Goal: Information Seeking & Learning: Learn about a topic

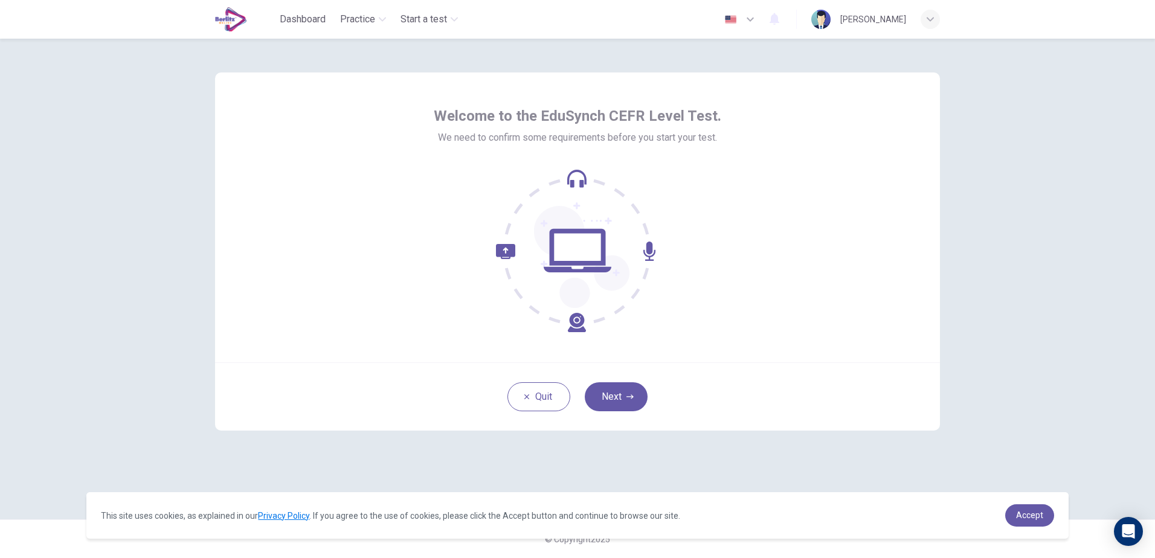
drag, startPoint x: 621, startPoint y: 393, endPoint x: 663, endPoint y: 356, distance: 56.5
click at [619, 393] on button "Next" at bounding box center [616, 397] width 63 height 29
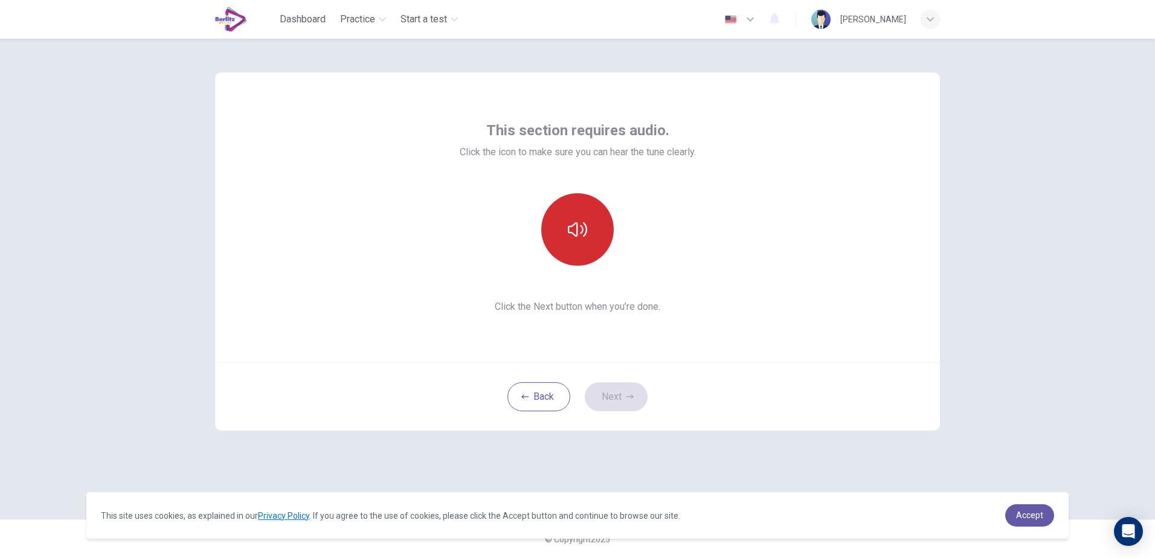
click at [595, 231] on button "button" at bounding box center [577, 229] width 73 height 73
click at [623, 405] on button "Next" at bounding box center [616, 397] width 63 height 29
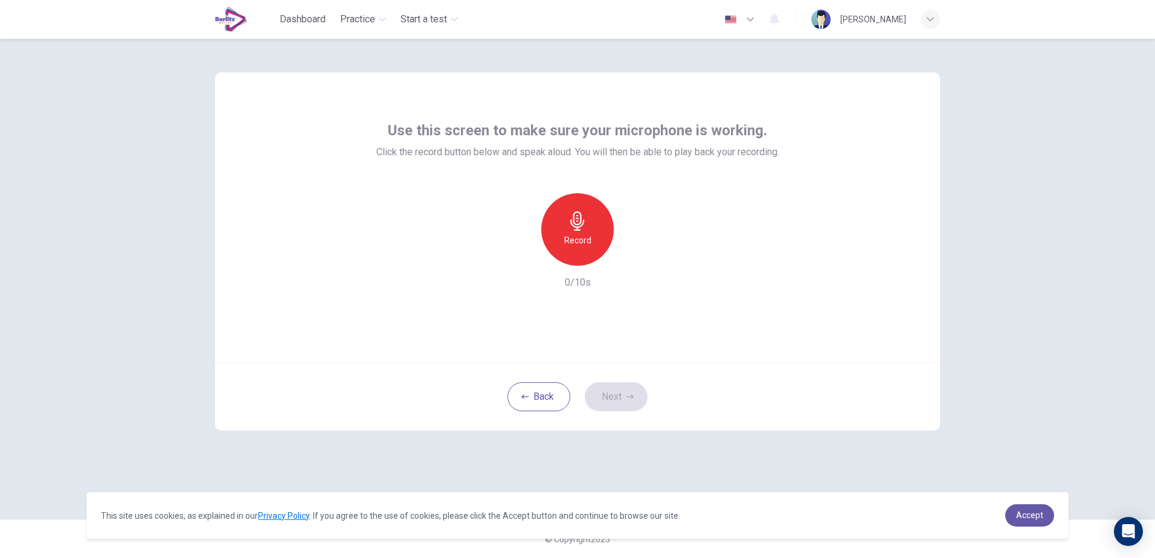
click at [589, 236] on h6 "Record" at bounding box center [577, 240] width 27 height 15
click at [632, 254] on icon "button" at bounding box center [634, 256] width 5 height 7
click at [639, 259] on icon "button" at bounding box center [633, 256] width 12 height 12
click at [633, 256] on icon "button" at bounding box center [633, 256] width 12 height 12
click at [629, 260] on icon "button" at bounding box center [633, 256] width 12 height 12
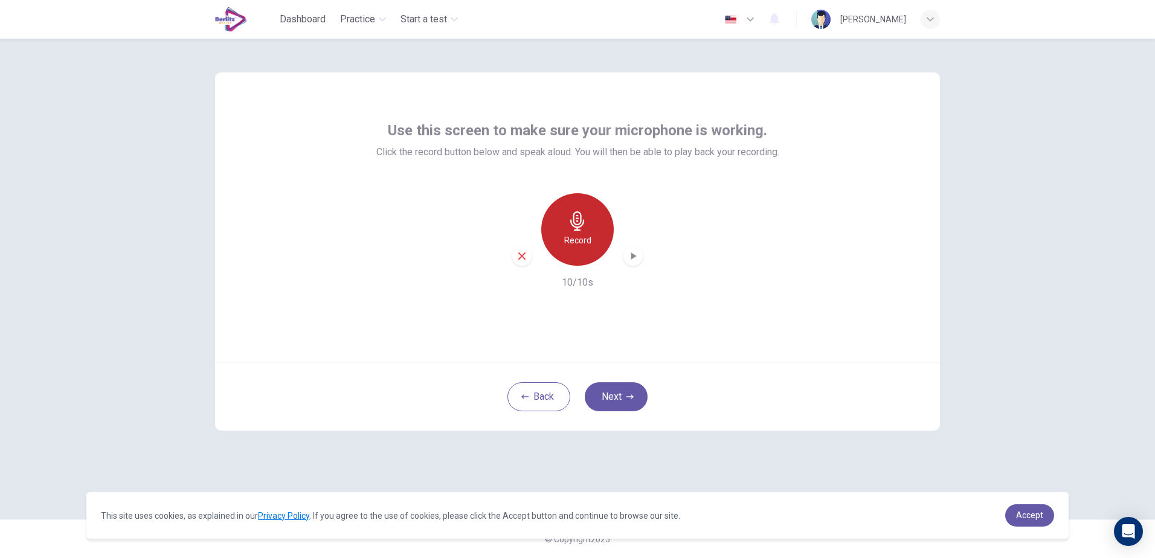
click at [575, 245] on h6 "Record" at bounding box center [577, 240] width 27 height 15
click at [629, 257] on icon "button" at bounding box center [633, 256] width 12 height 12
click at [581, 225] on icon "button" at bounding box center [577, 221] width 19 height 19
click at [588, 238] on div "Stop" at bounding box center [577, 229] width 73 height 73
click at [630, 257] on icon "button" at bounding box center [633, 256] width 12 height 12
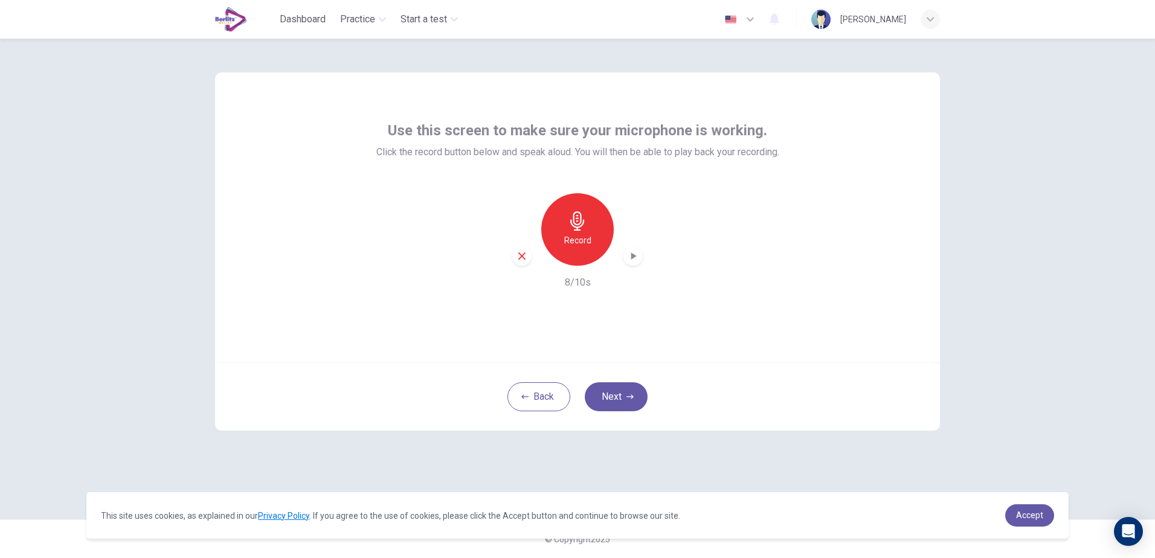
click at [1012, 228] on div "Use this screen to make sure your microphone is working. Click the record butto…" at bounding box center [577, 299] width 1155 height 520
click at [586, 238] on h6 "Record" at bounding box center [577, 240] width 27 height 15
click at [592, 227] on div "Stop" at bounding box center [577, 229] width 73 height 73
click at [632, 251] on icon "button" at bounding box center [633, 256] width 12 height 12
click at [519, 257] on icon "button" at bounding box center [522, 256] width 11 height 11
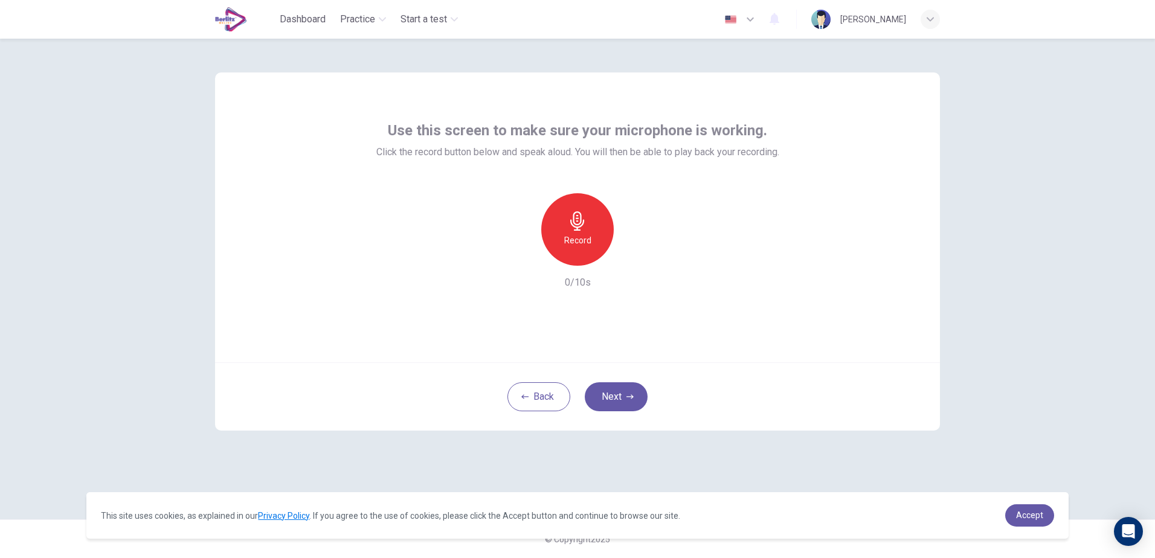
click at [587, 241] on h6 "Record" at bounding box center [577, 240] width 27 height 15
click at [639, 254] on icon "button" at bounding box center [633, 256] width 12 height 12
click at [873, 241] on div "Use this screen to make sure your microphone is working. Click the record butto…" at bounding box center [577, 218] width 725 height 290
click at [526, 256] on icon "button" at bounding box center [522, 256] width 11 height 11
click at [579, 241] on h6 "Record" at bounding box center [577, 240] width 27 height 15
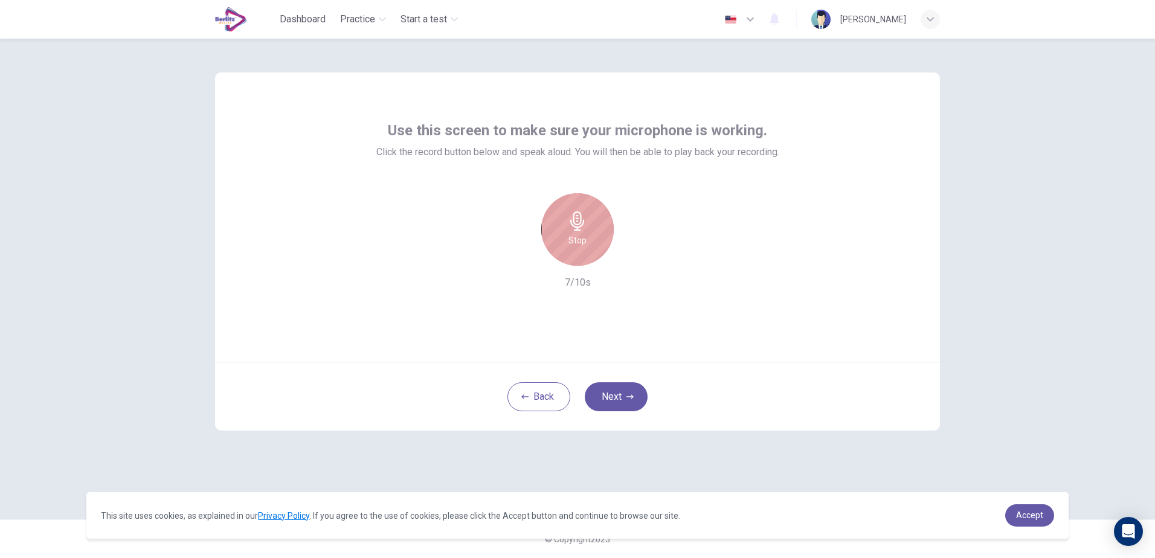
click at [554, 227] on div "Stop" at bounding box center [577, 229] width 73 height 73
click at [636, 257] on icon "button" at bounding box center [634, 256] width 5 height 7
click at [525, 257] on icon "button" at bounding box center [522, 256] width 11 height 11
click at [883, 273] on div "Use this screen to make sure your microphone is working. Click the record butto…" at bounding box center [577, 218] width 725 height 290
click at [595, 231] on div "Record" at bounding box center [577, 229] width 73 height 73
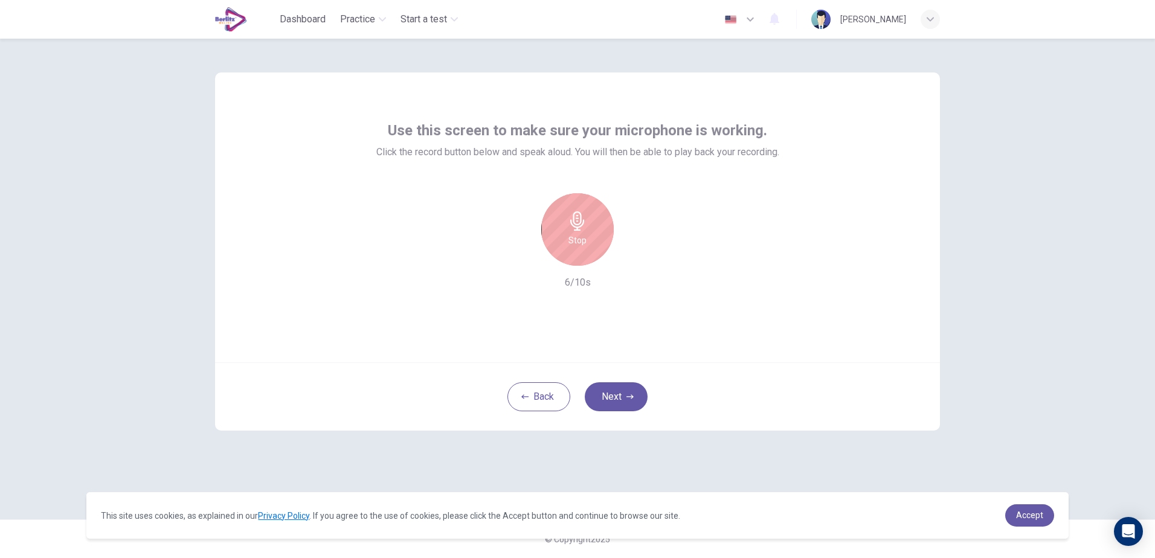
click at [578, 222] on icon "button" at bounding box center [577, 221] width 19 height 19
click at [627, 254] on icon "button" at bounding box center [633, 256] width 12 height 12
click at [583, 231] on div "Record" at bounding box center [577, 229] width 73 height 73
click at [580, 249] on div "Stop" at bounding box center [577, 229] width 73 height 73
click at [521, 257] on icon "button" at bounding box center [522, 256] width 7 height 7
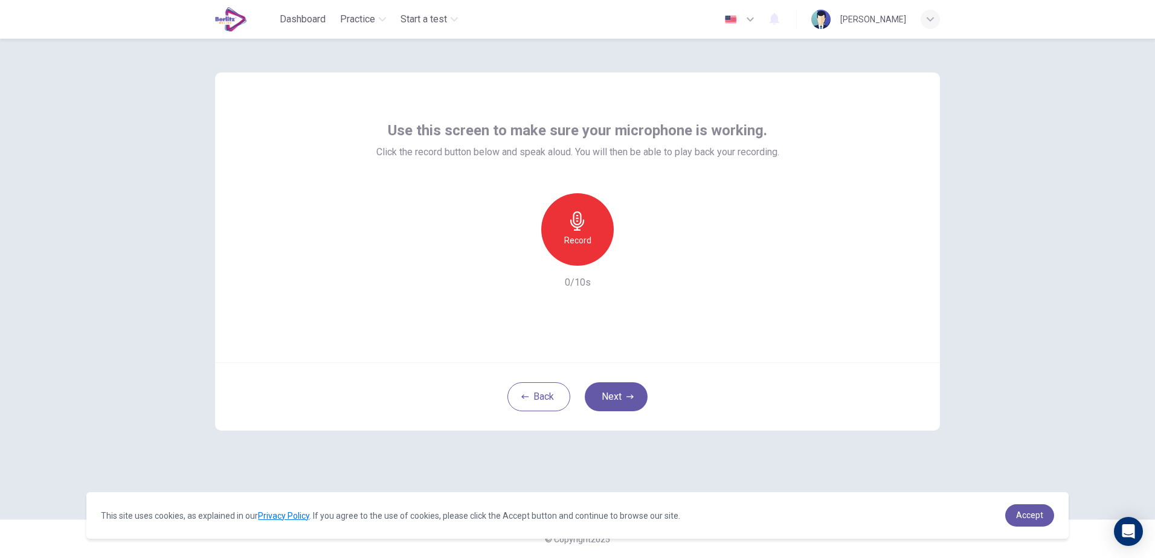
click at [567, 240] on h6 "Record" at bounding box center [577, 240] width 27 height 15
click at [575, 228] on icon "button" at bounding box center [577, 221] width 19 height 19
click at [628, 257] on icon "button" at bounding box center [633, 256] width 12 height 12
click at [634, 256] on icon "button" at bounding box center [634, 256] width 5 height 7
click at [621, 400] on button "Next" at bounding box center [616, 397] width 63 height 29
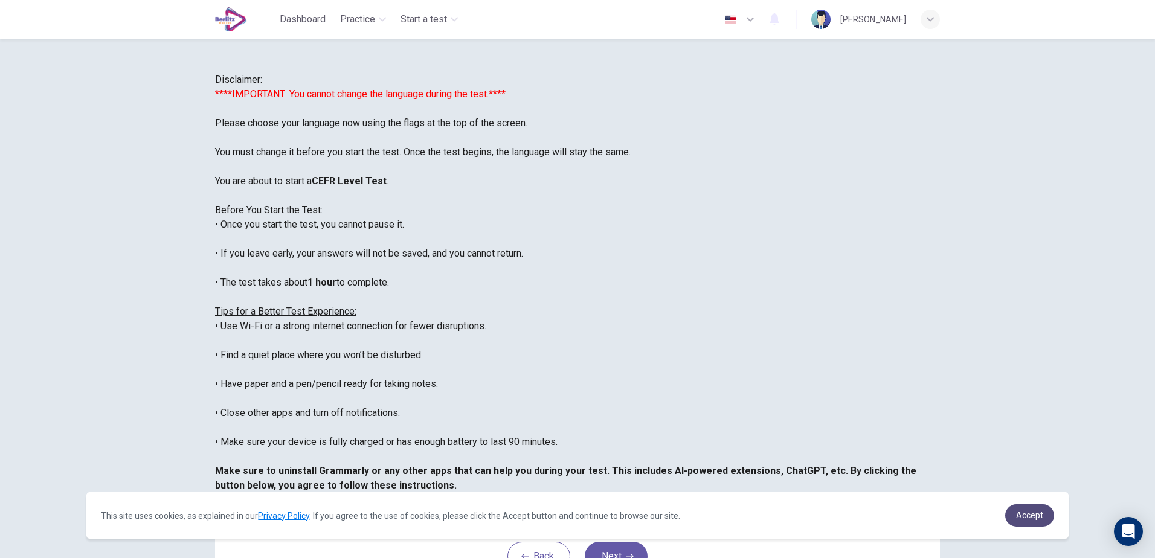
click at [1024, 517] on span "Accept" at bounding box center [1029, 516] width 27 height 10
click at [1021, 518] on span "Accept" at bounding box center [1029, 516] width 27 height 10
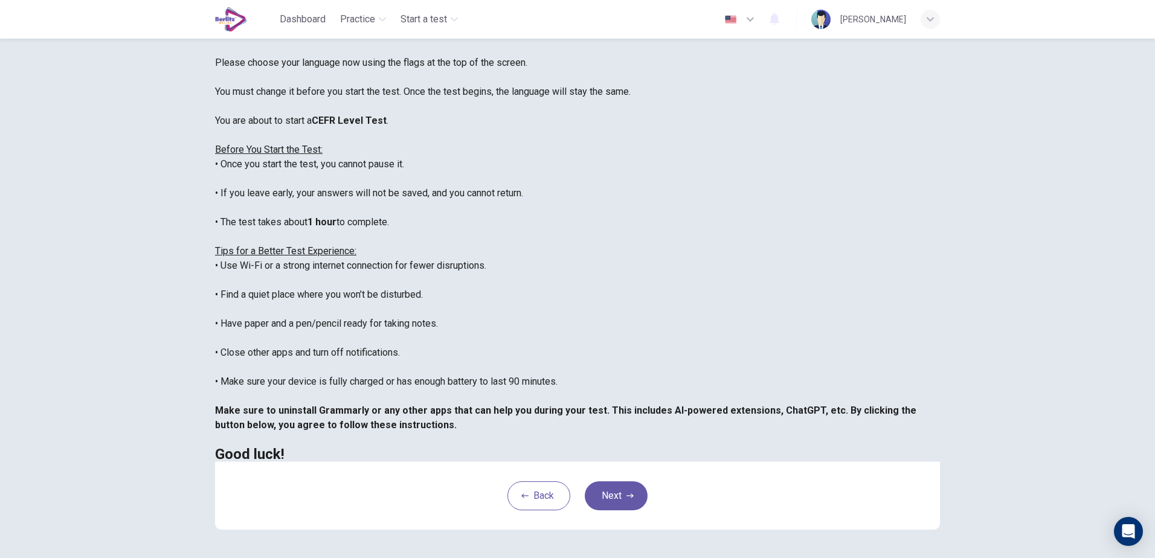
scroll to position [114, 0]
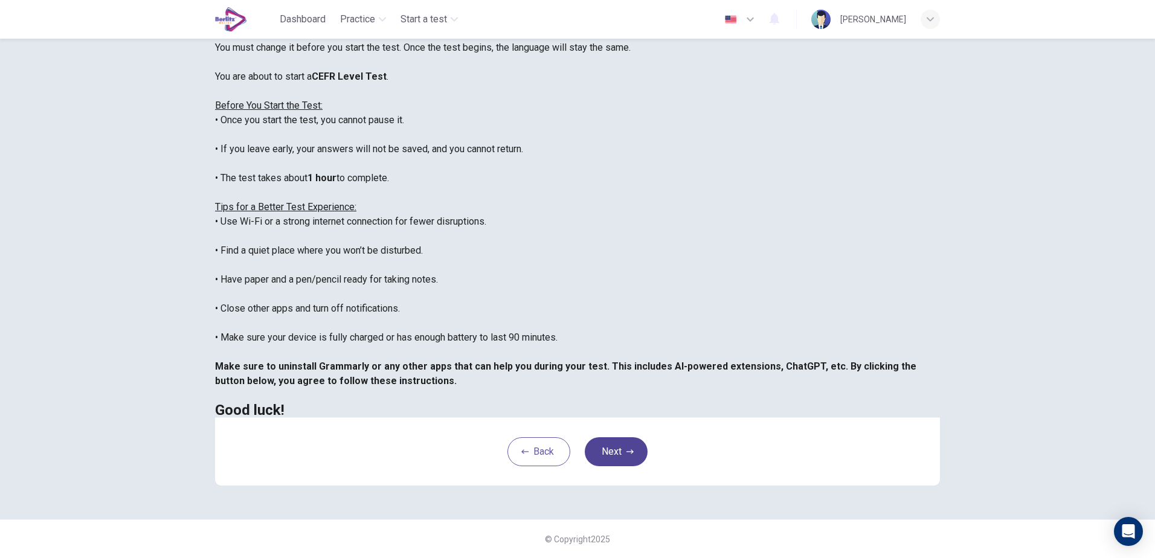
click at [619, 456] on button "Next" at bounding box center [616, 452] width 63 height 29
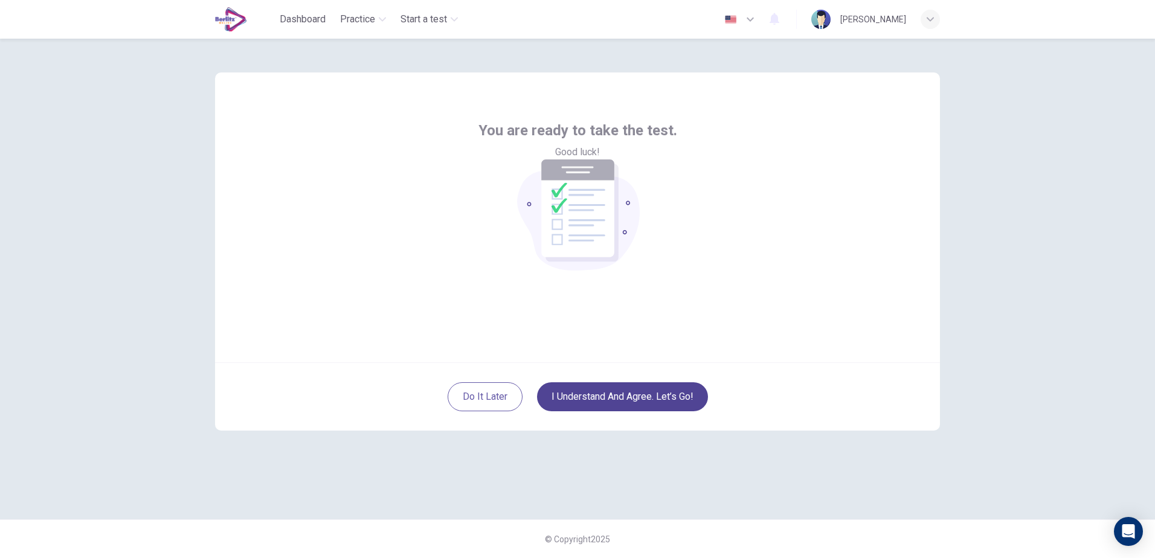
scroll to position [0, 0]
click at [603, 404] on button "I understand and agree. Let’s go!" at bounding box center [622, 397] width 171 height 29
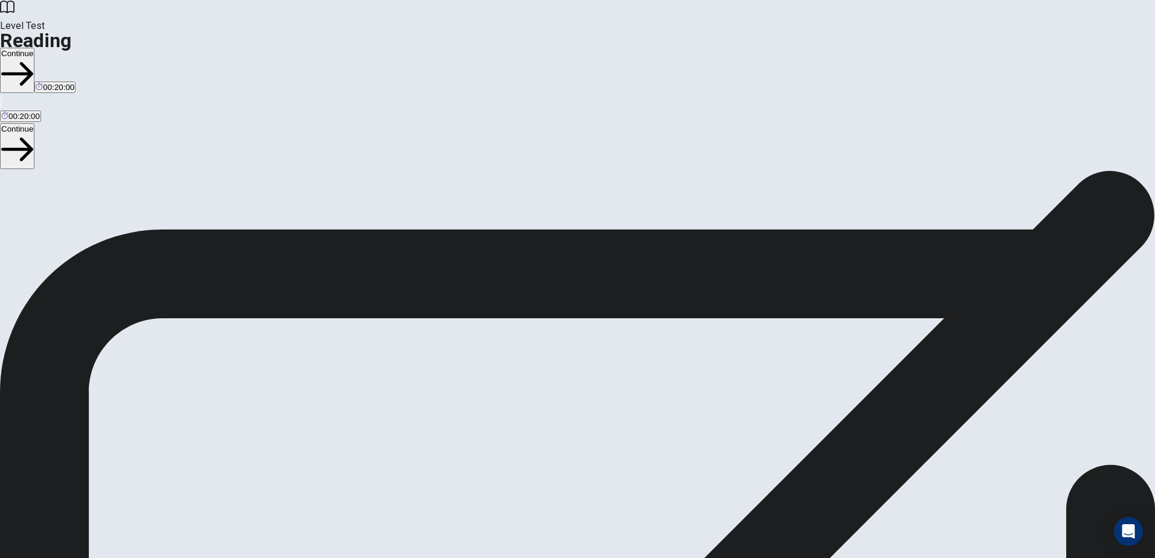
click at [34, 48] on button "Continue" at bounding box center [17, 70] width 34 height 45
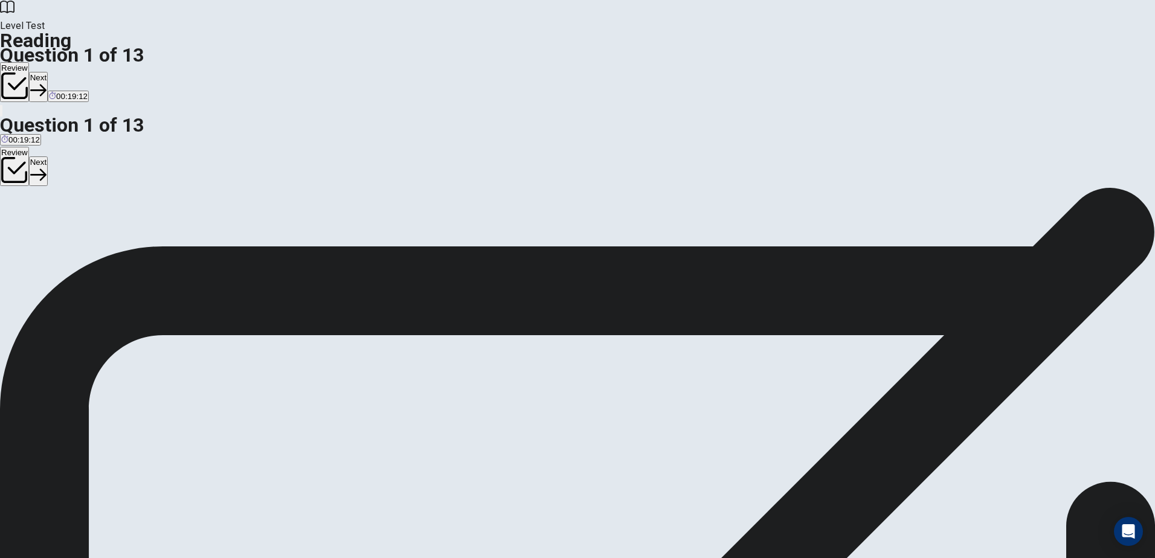
scroll to position [7, 0]
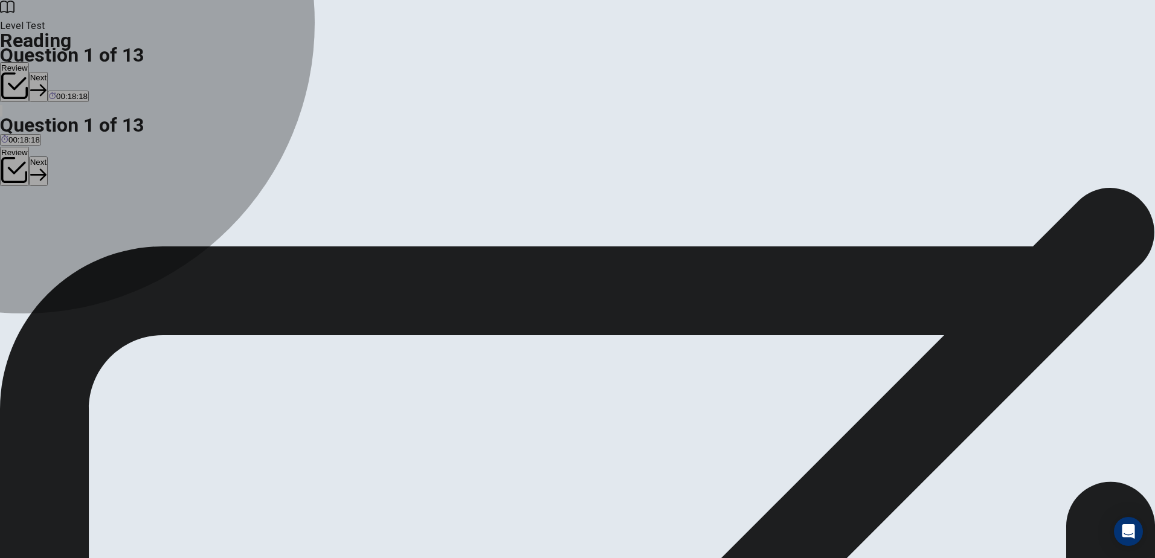
click at [260, 234] on div "C" at bounding box center [370, 229] width 256 height 9
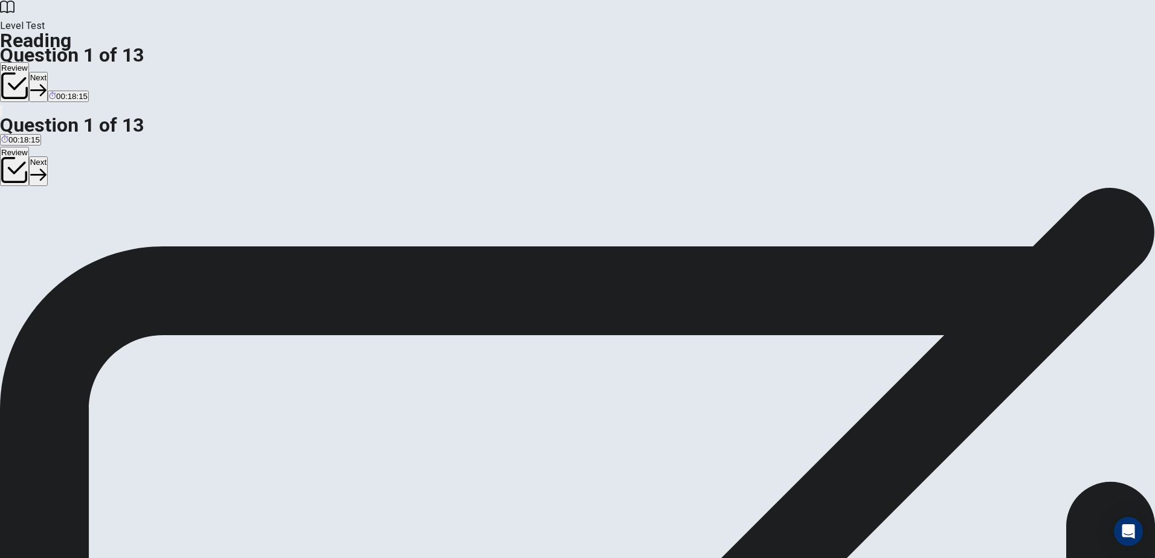
scroll to position [0, 0]
click at [48, 72] on button "Next" at bounding box center [38, 87] width 19 height 30
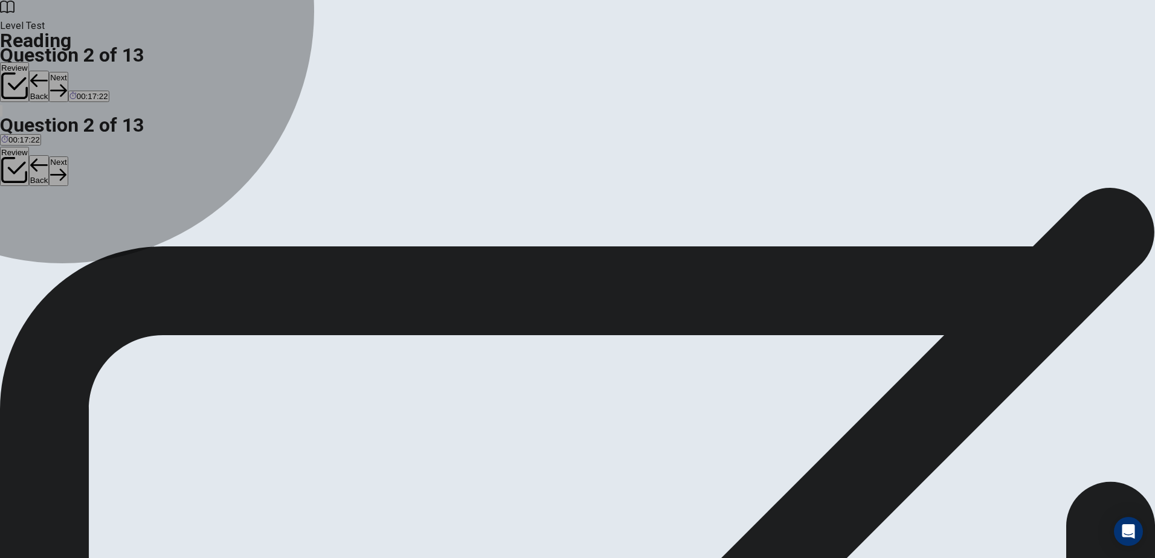
click at [100, 244] on span "Facebook" at bounding box center [83, 238] width 36 height 9
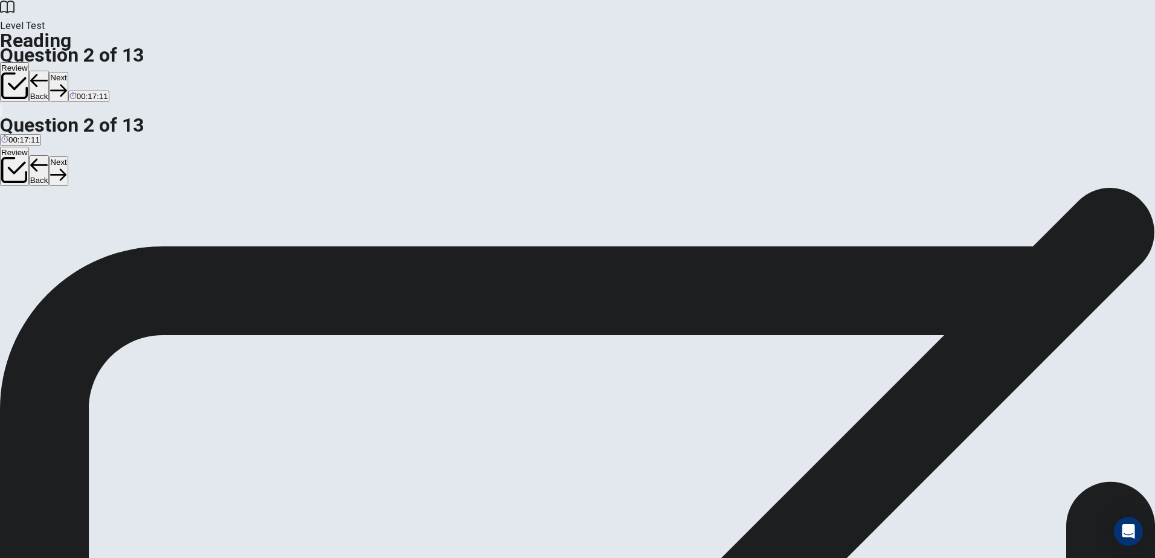
click at [68, 72] on button "Next" at bounding box center [58, 87] width 19 height 30
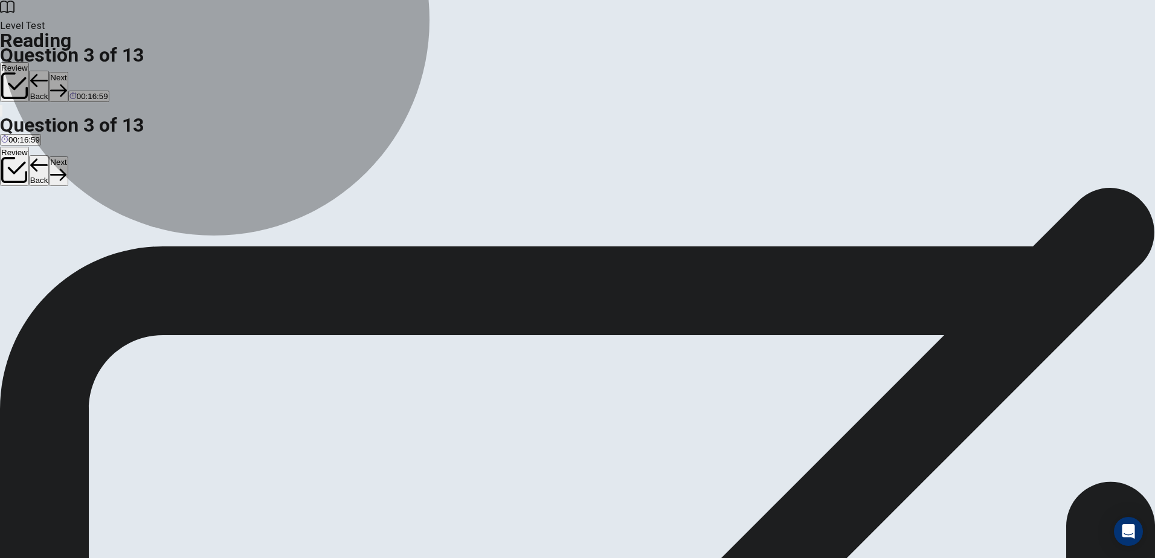
click at [196, 234] on span "Fans can now have two-way communication with stars" at bounding box center [98, 238] width 195 height 9
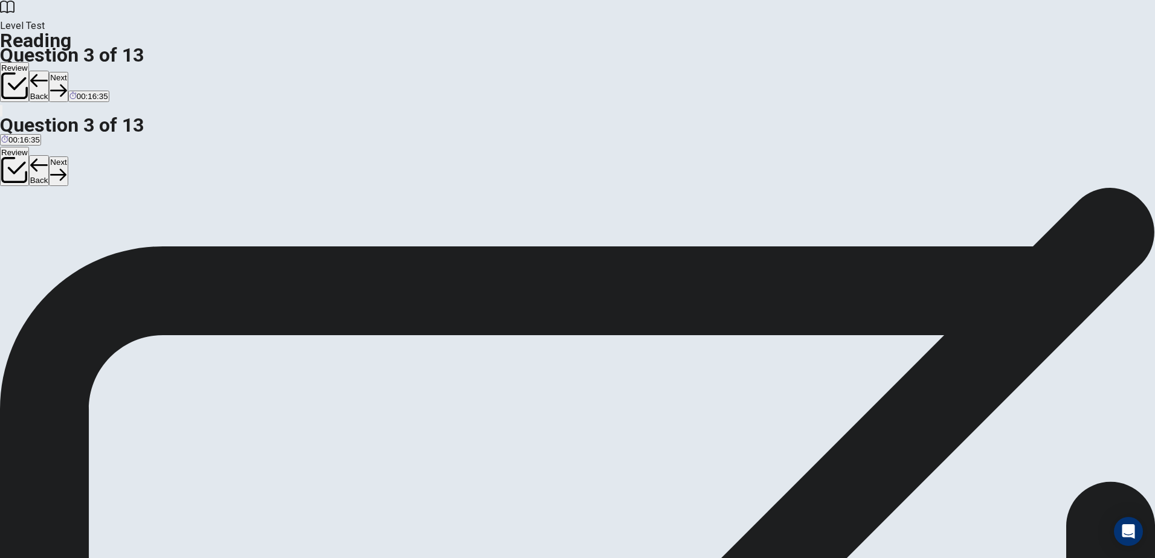
click at [68, 72] on button "Next" at bounding box center [58, 87] width 19 height 30
click at [138, 244] on span "Easy to connect with" at bounding box center [101, 238] width 74 height 9
click at [68, 72] on button "Next" at bounding box center [58, 87] width 19 height 30
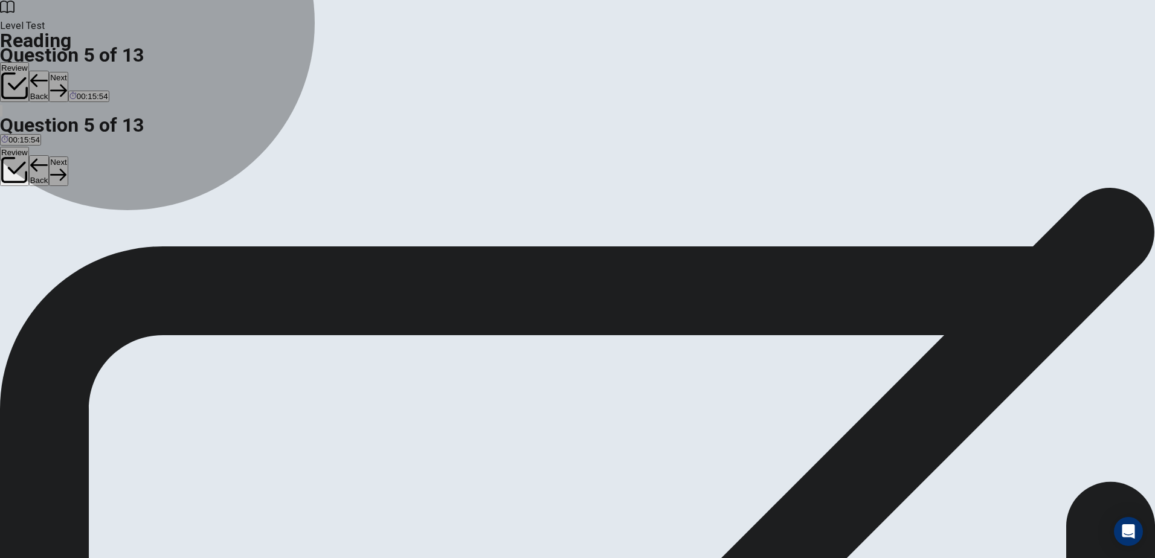
click at [294, 224] on button "B There's pressure to constantly create new content" at bounding box center [204, 234] width 180 height 21
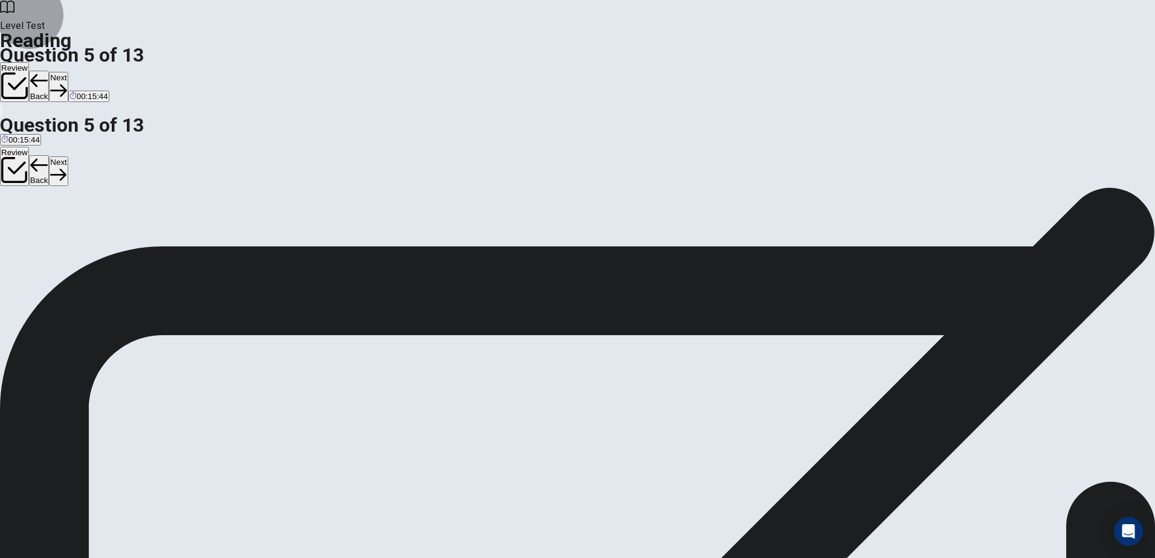
click at [68, 72] on button "Next" at bounding box center [58, 87] width 19 height 30
click at [211, 234] on span "Social media stars often share a lot of personal information" at bounding box center [106, 238] width 210 height 9
click at [68, 72] on button "Next" at bounding box center [58, 87] width 19 height 30
click at [326, 245] on button "C Through their social media accounts" at bounding box center [261, 234] width 132 height 21
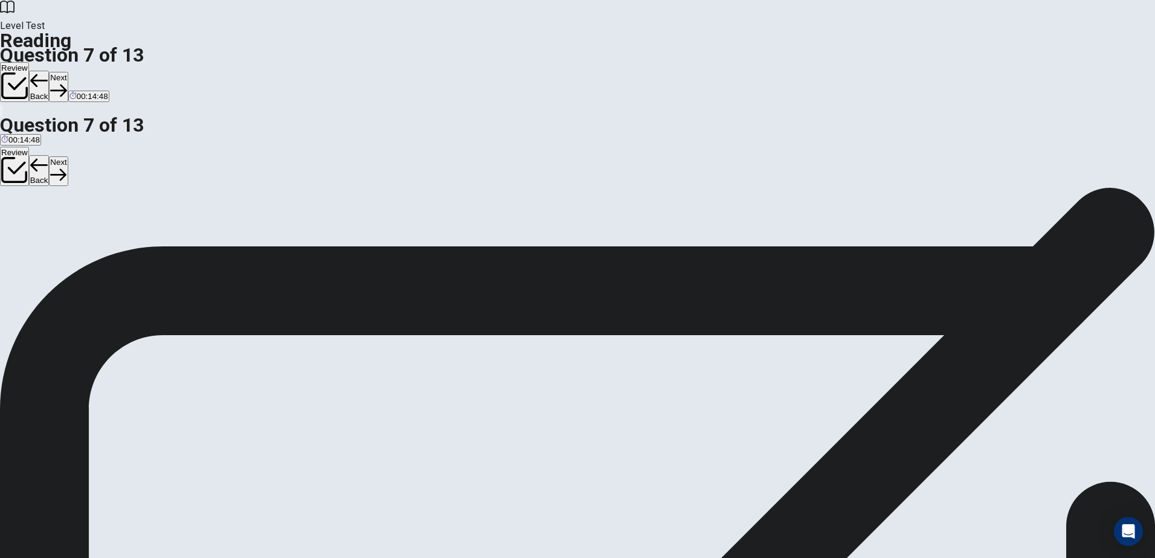
click at [68, 72] on button "Next" at bounding box center [58, 87] width 19 height 30
click at [397, 234] on span "It can be difficult to distinguish between true and false information" at bounding box center [280, 238] width 233 height 9
click at [68, 72] on button "Next" at bounding box center [58, 87] width 19 height 30
click at [416, 234] on span "The relationship between social media, celebrities, and fans will continue and …" at bounding box center [278, 238] width 303 height 9
click at [68, 72] on button "Next" at bounding box center [58, 87] width 19 height 30
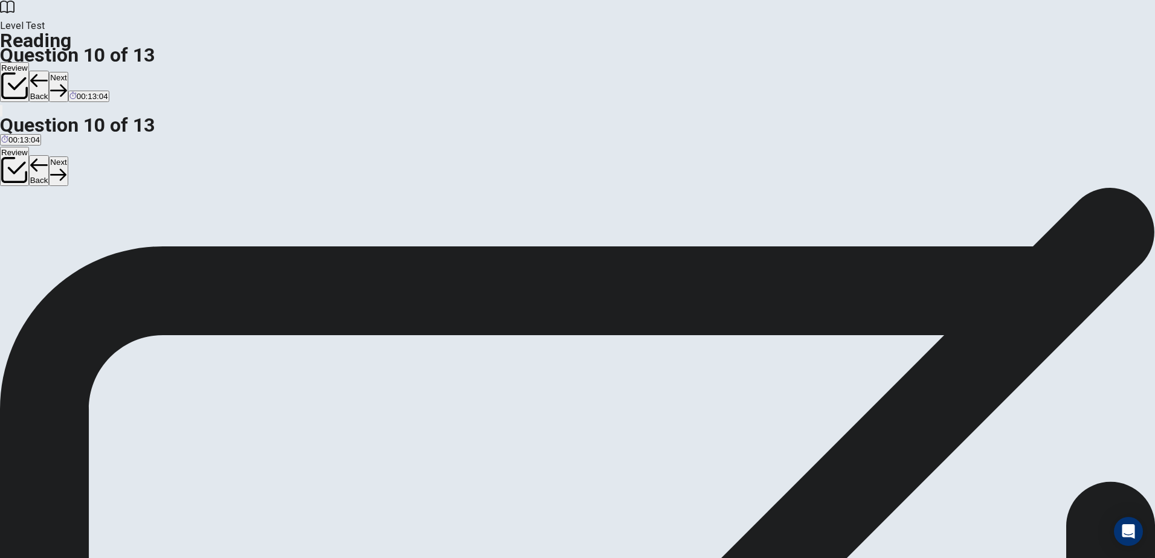
scroll to position [0, 0]
click at [593, 364] on input at bounding box center [551, 369] width 83 height 11
click at [68, 72] on button "Next" at bounding box center [58, 87] width 19 height 30
click at [448, 244] on span "Social media has significantly changed how people become famous and how celebri…" at bounding box center [457, 238] width 375 height 9
click at [68, 72] on button "Next" at bounding box center [58, 87] width 19 height 30
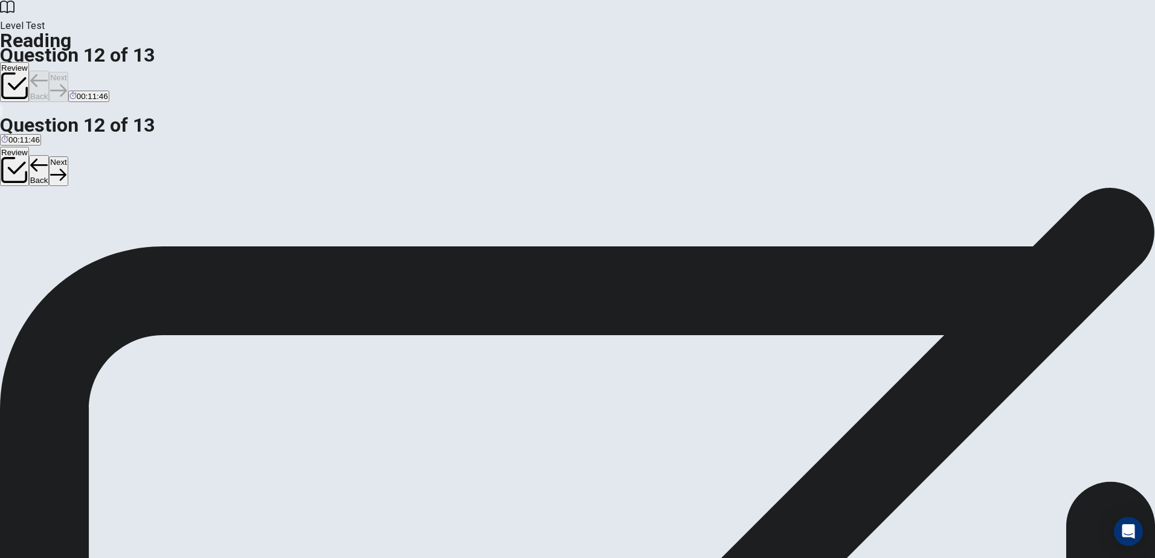
scroll to position [89, 0]
click at [360, 244] on span "Seeing aspects of celebrities' lives that are usually private" at bounding box center [257, 238] width 205 height 9
click at [68, 72] on button "Next" at bounding box center [58, 87] width 19 height 30
drag, startPoint x: 360, startPoint y: 308, endPoint x: 557, endPoint y: 309, distance: 197.6
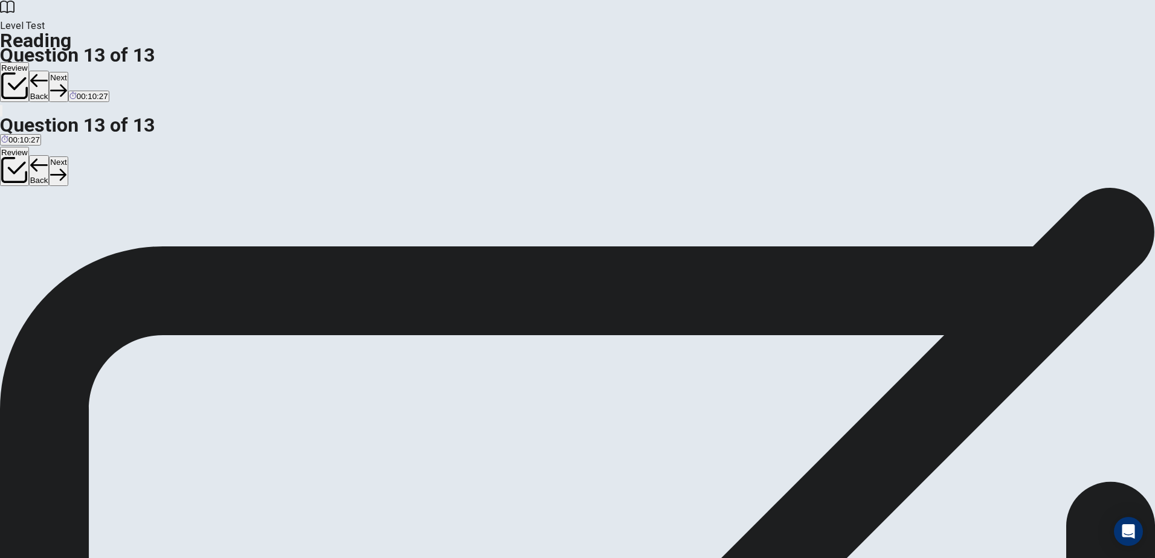
scroll to position [57, 0]
drag, startPoint x: 363, startPoint y: 310, endPoint x: 621, endPoint y: 373, distance: 265.6
drag, startPoint x: 370, startPoint y: 378, endPoint x: 634, endPoint y: 424, distance: 268.1
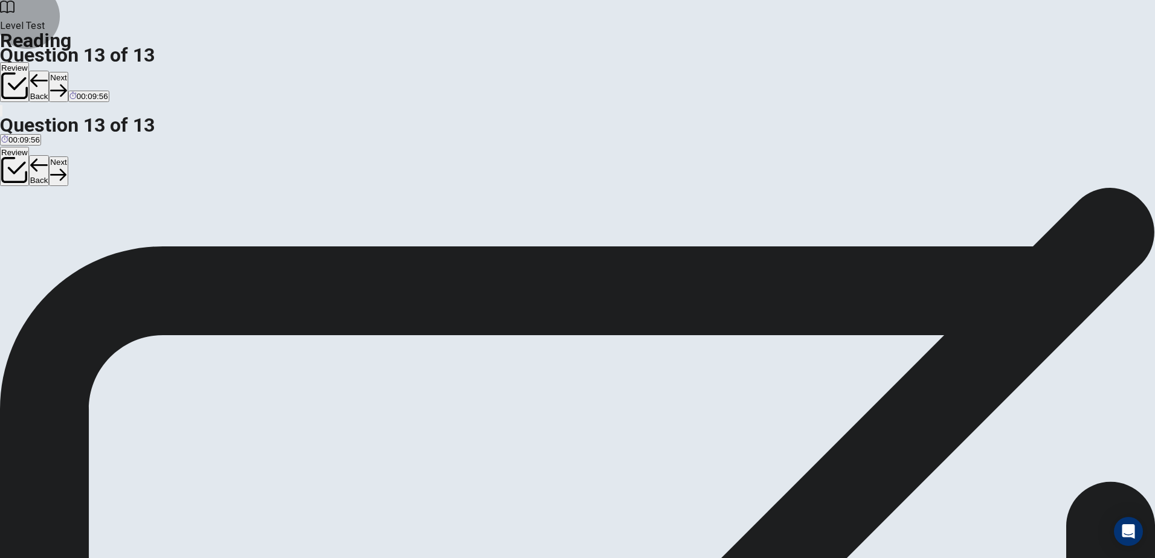
click at [68, 72] on button "Next" at bounding box center [58, 87] width 19 height 30
click at [29, 62] on button "Review" at bounding box center [14, 82] width 29 height 40
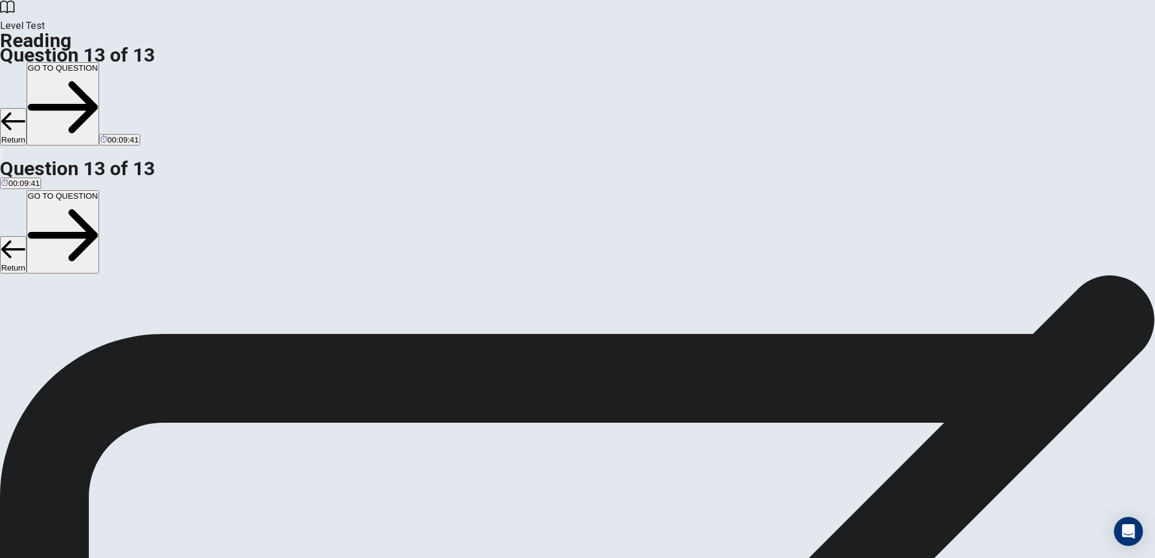
scroll to position [120, 0]
click at [99, 62] on button "GO TO QUESTION" at bounding box center [63, 103] width 73 height 83
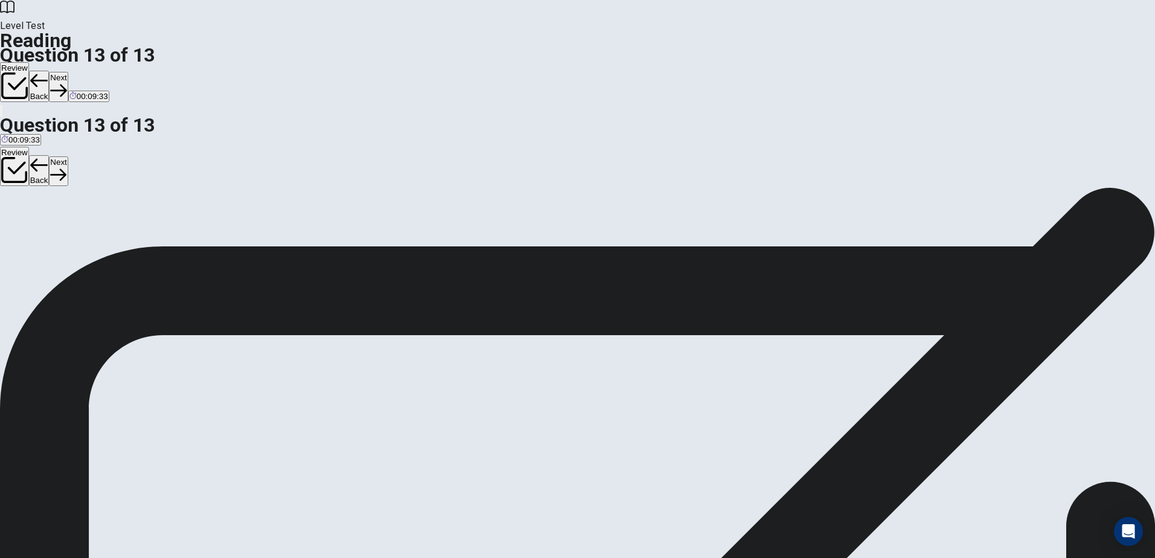
click at [68, 72] on button "Next" at bounding box center [58, 87] width 19 height 30
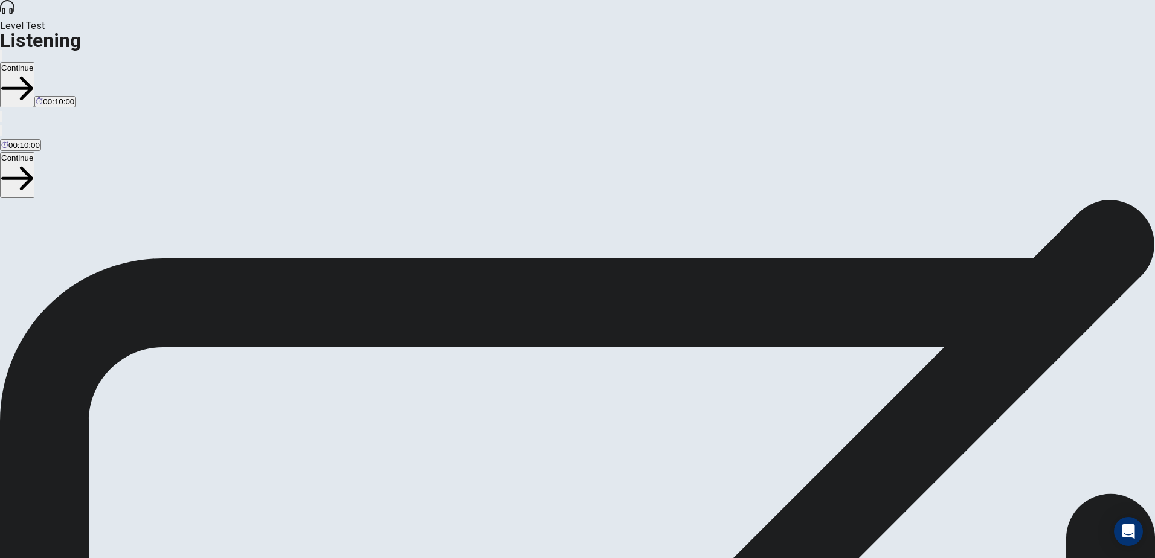
click at [709, 33] on span at bounding box center [709, 33] width 0 height 0
click at [539, 218] on span "This test checks how well you understand spoken English. You will listen to 1 c…" at bounding box center [269, 382] width 539 height 335
click at [34, 62] on button "Continue" at bounding box center [17, 84] width 34 height 45
click at [1, 58] on icon "button" at bounding box center [1, 58] width 0 height 0
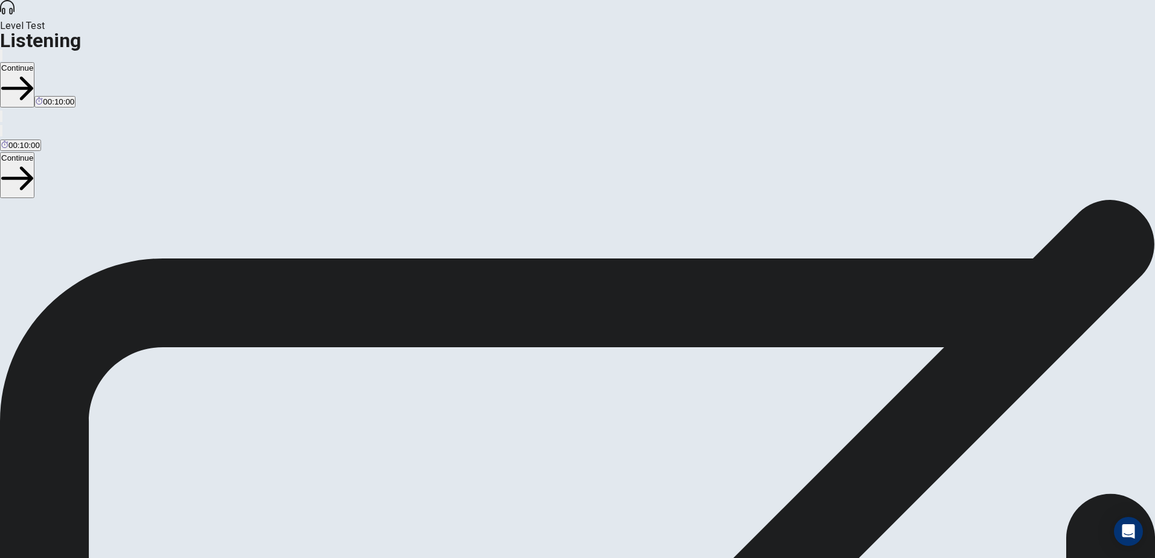
click at [34, 62] on button "Continue" at bounding box center [17, 84] width 34 height 45
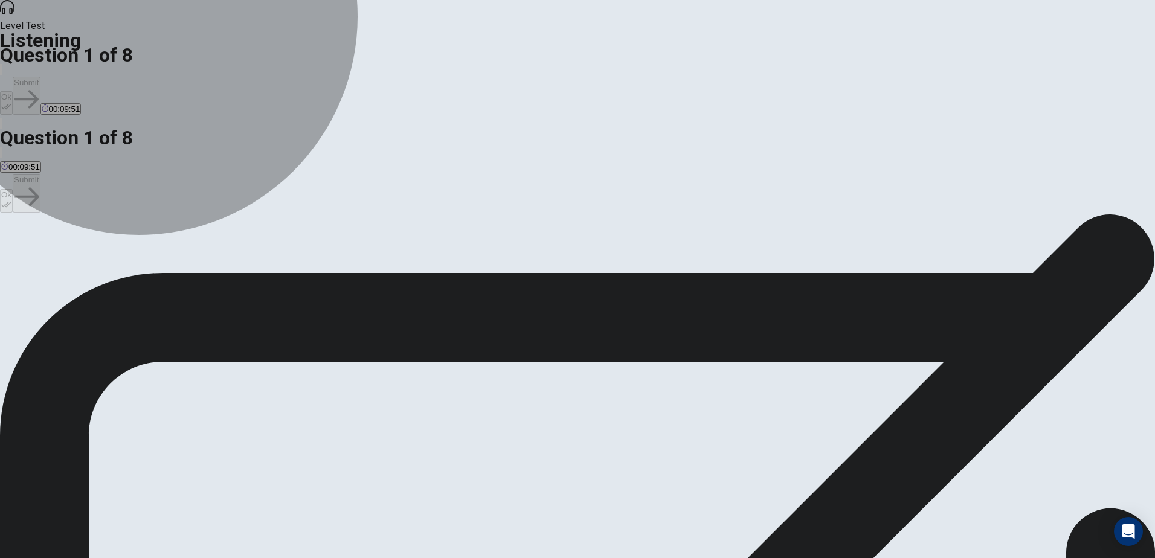
click at [503, 253] on span "A concert in which [PERSON_NAME] performed" at bounding box center [417, 257] width 172 height 9
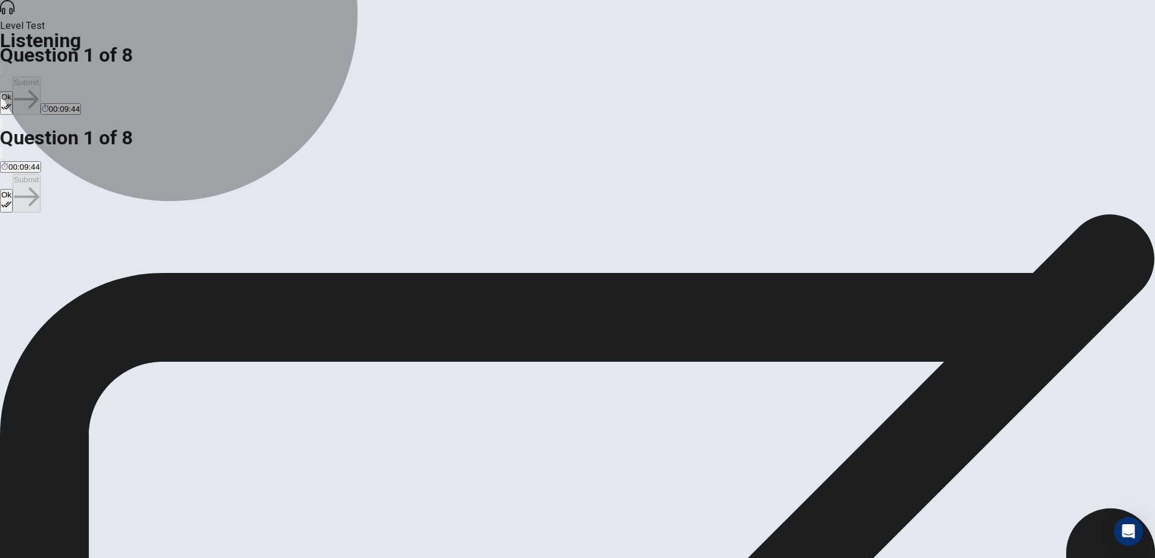
click at [570, 263] on button "D A play in which [PERSON_NAME] performed" at bounding box center [586, 253] width 163 height 21
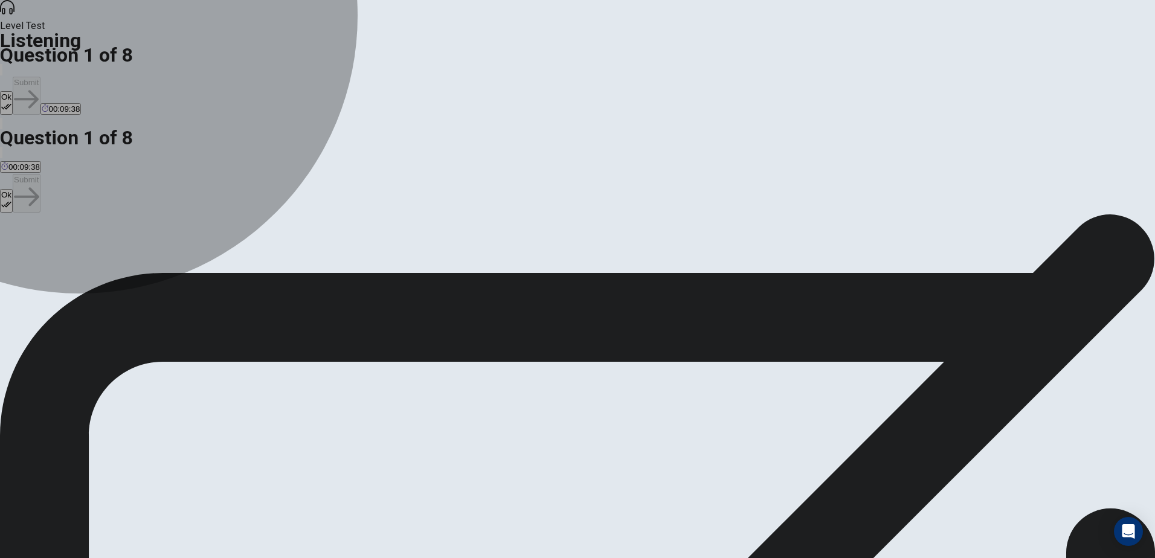
click at [479, 253] on span "A concert in which [PERSON_NAME] performed" at bounding box center [417, 257] width 172 height 9
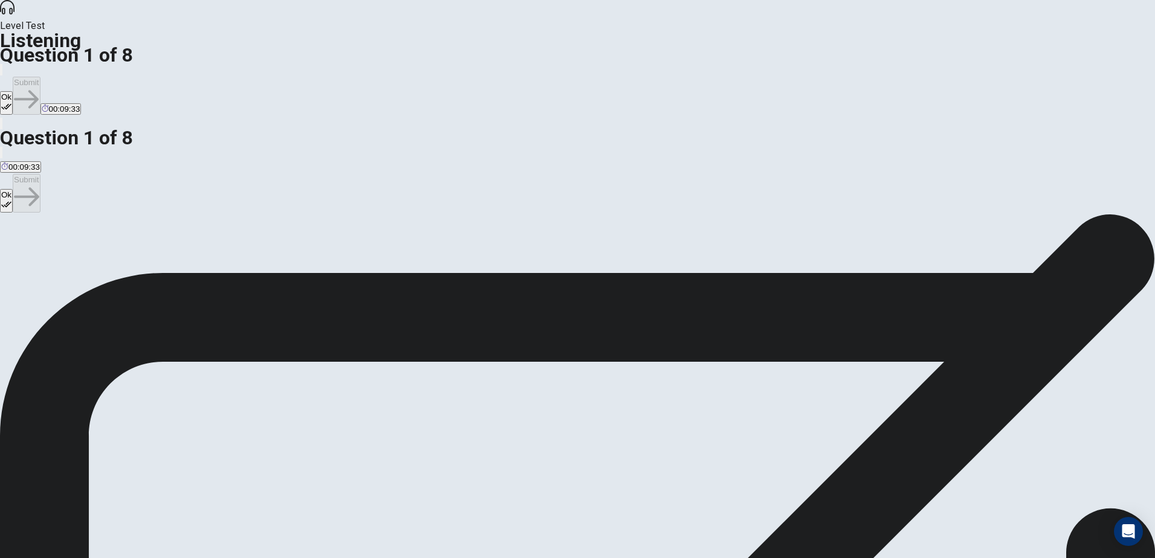
click at [13, 91] on button "Ok" at bounding box center [6, 103] width 13 height 24
click at [40, 77] on button "Submit" at bounding box center [26, 96] width 27 height 38
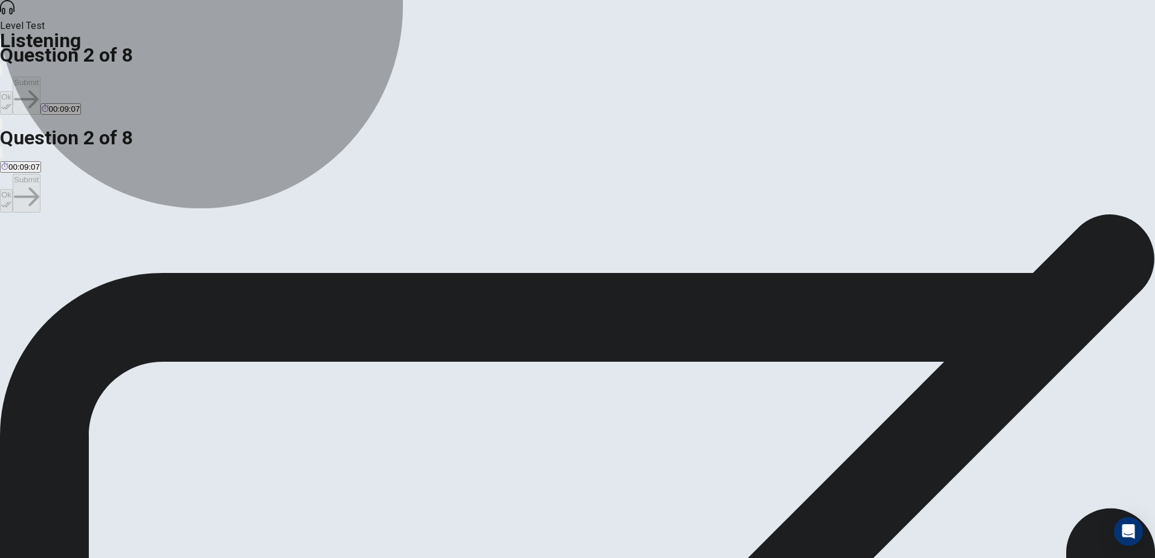
click at [163, 243] on button "A Job security and passion should be balanced" at bounding box center [81, 253] width 163 height 21
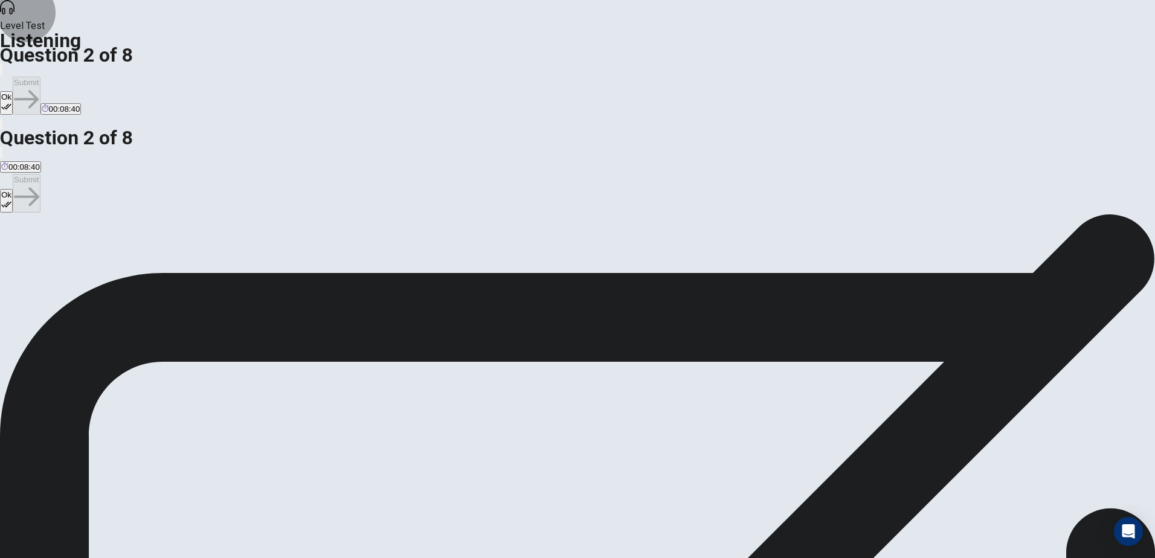
click at [11, 102] on icon "button" at bounding box center [6, 107] width 10 height 10
click at [40, 77] on button "Submit" at bounding box center [26, 96] width 27 height 38
click at [522, 259] on button "C That she takes singing classes and participates in contests" at bounding box center [415, 253] width 212 height 21
click at [11, 102] on icon "button" at bounding box center [6, 107] width 10 height 10
click at [40, 77] on button "Submit" at bounding box center [26, 96] width 27 height 38
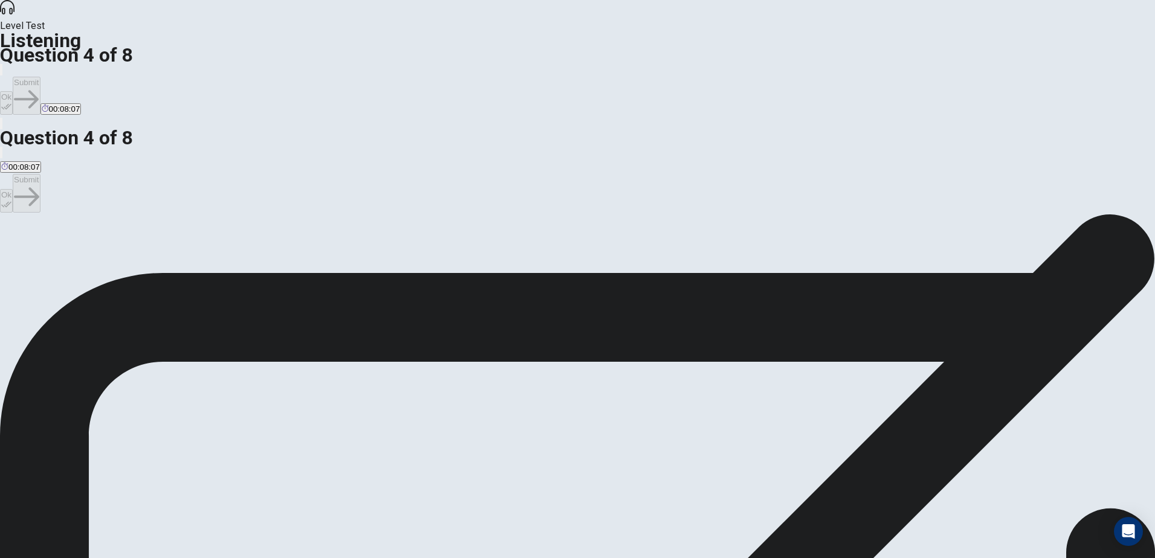
click at [605, 262] on span "It has given her new ideas about how to strengthen her singing" at bounding box center [493, 257] width 224 height 9
click at [13, 91] on button "Ok" at bounding box center [6, 103] width 13 height 24
click at [40, 77] on button "Submit" at bounding box center [26, 96] width 27 height 38
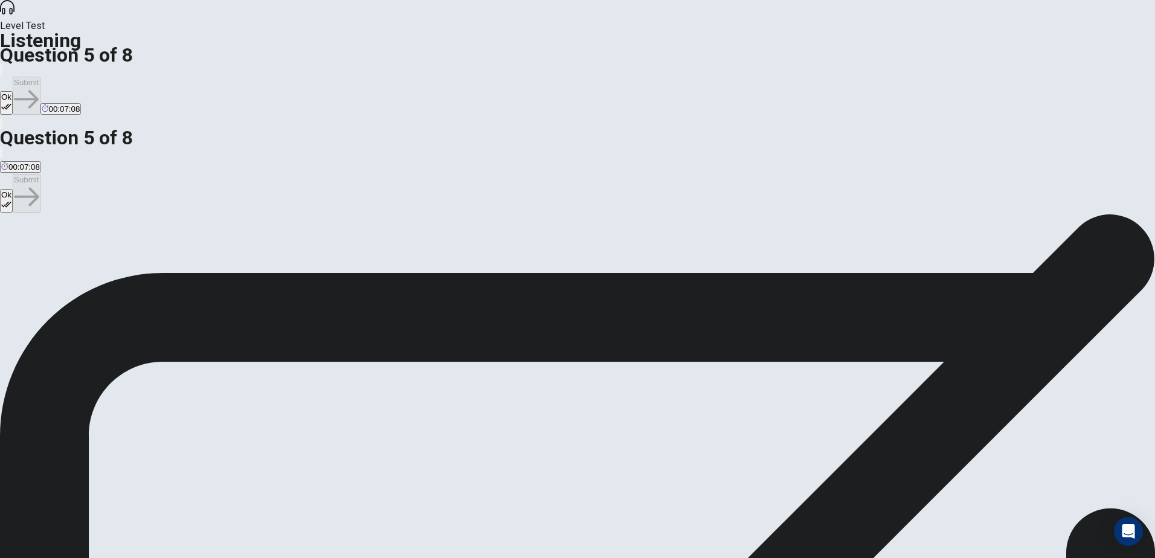
click at [13, 91] on button "Ok" at bounding box center [6, 103] width 13 height 24
click at [40, 77] on button "Submit" at bounding box center [26, 96] width 27 height 38
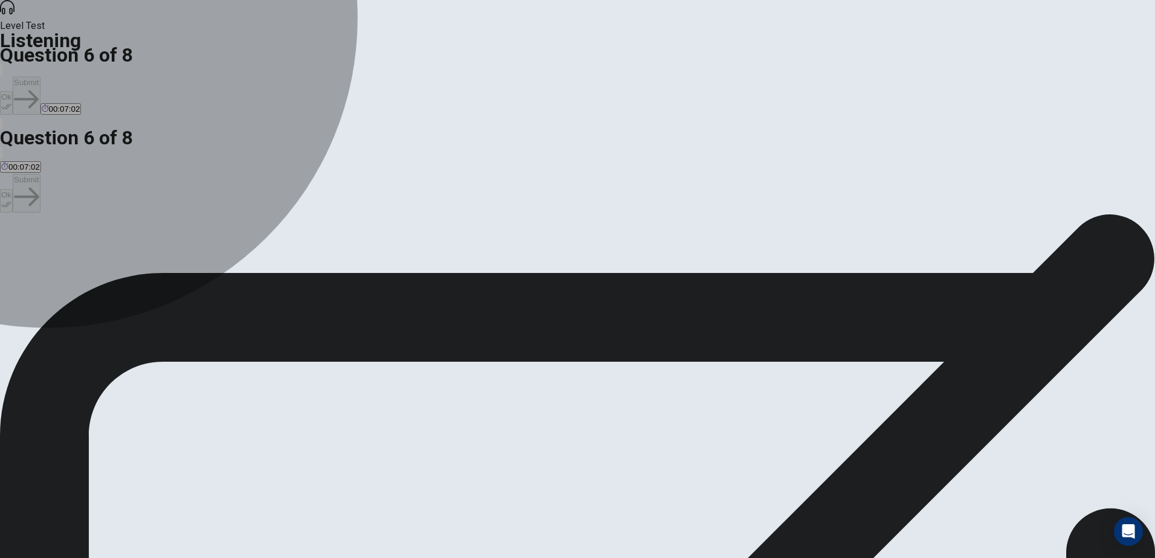
click at [146, 262] on span "Positively" at bounding box center [129, 257] width 34 height 9
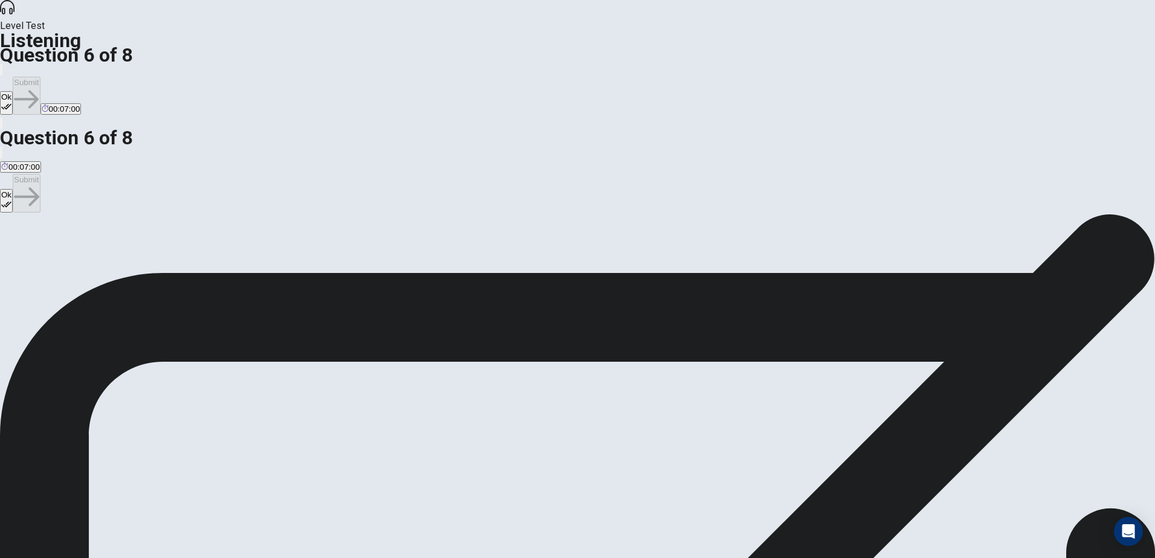
click at [13, 91] on button "Ok" at bounding box center [6, 103] width 13 height 24
click at [40, 77] on button "Submit" at bounding box center [26, 96] width 27 height 38
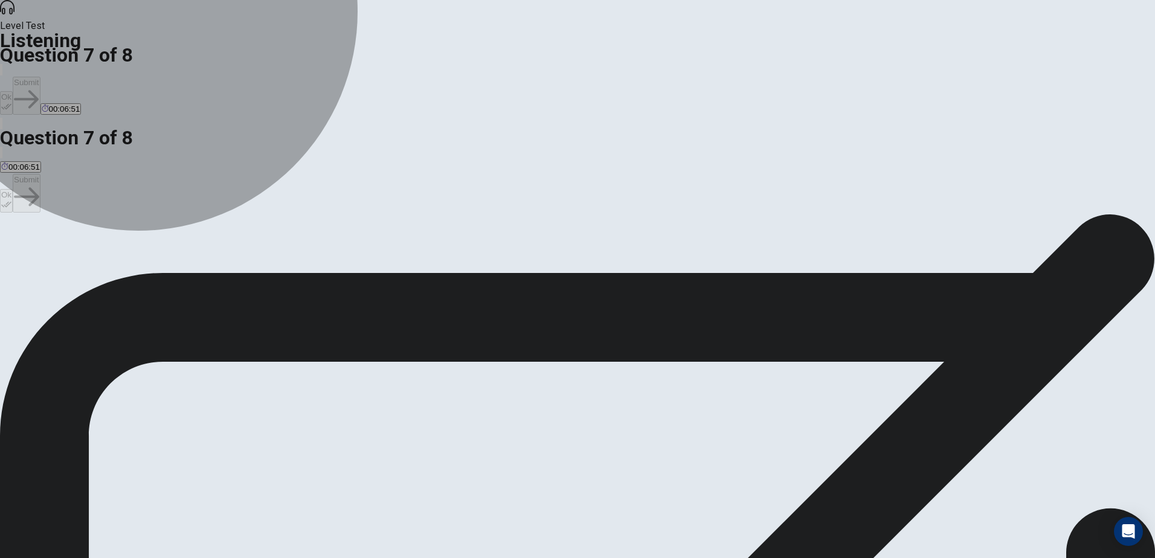
click at [186, 253] on span "Because she loves singing" at bounding box center [138, 257] width 95 height 9
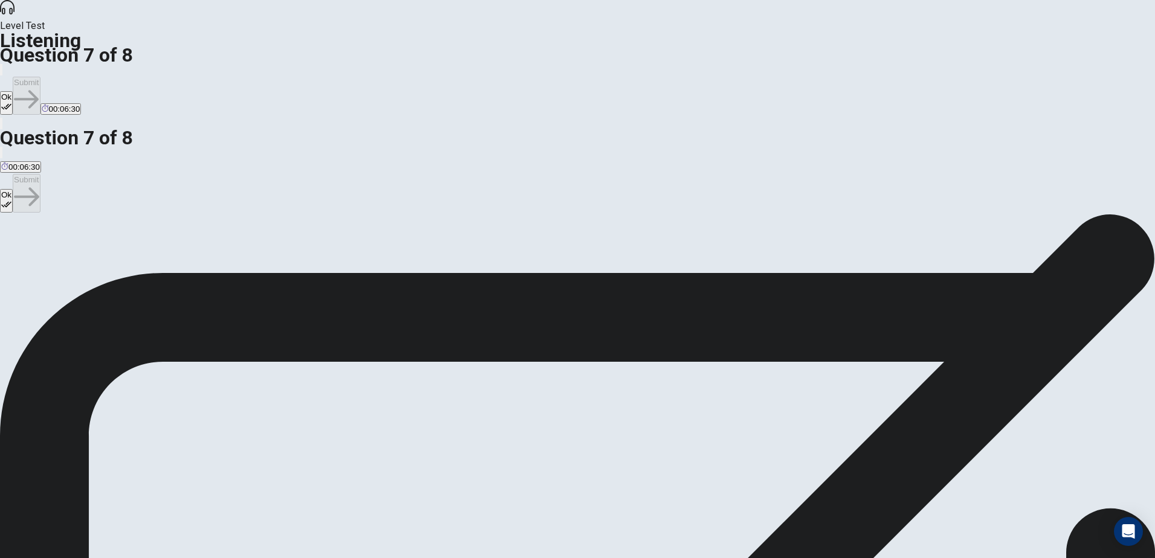
click at [13, 91] on button "Ok" at bounding box center [6, 103] width 13 height 24
click at [40, 77] on button "Submit" at bounding box center [26, 96] width 27 height 38
click at [424, 262] on span "She is concerned about job security" at bounding box center [360, 257] width 128 height 9
click at [13, 91] on button "Ok" at bounding box center [6, 103] width 13 height 24
click at [40, 77] on button "Submit" at bounding box center [26, 96] width 27 height 38
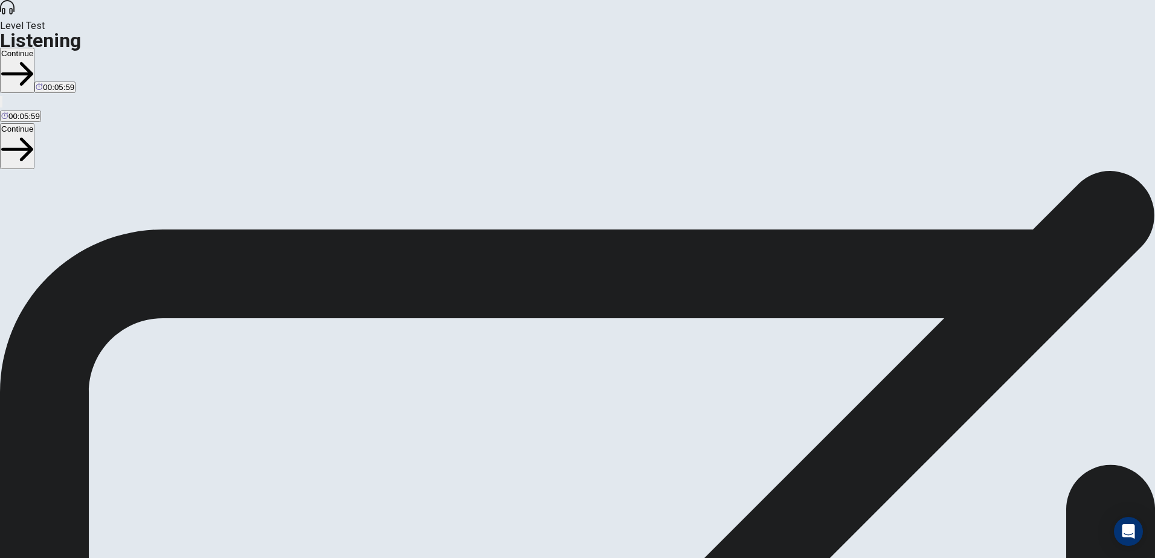
click at [34, 48] on button "Continue" at bounding box center [17, 70] width 34 height 45
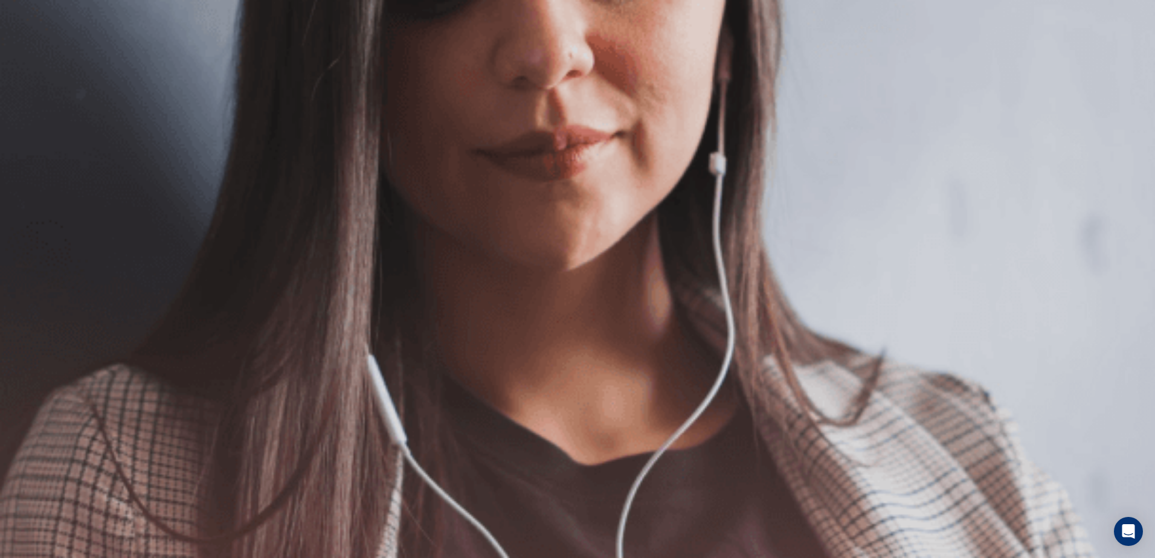
click at [34, 62] on button "Continue" at bounding box center [17, 84] width 34 height 45
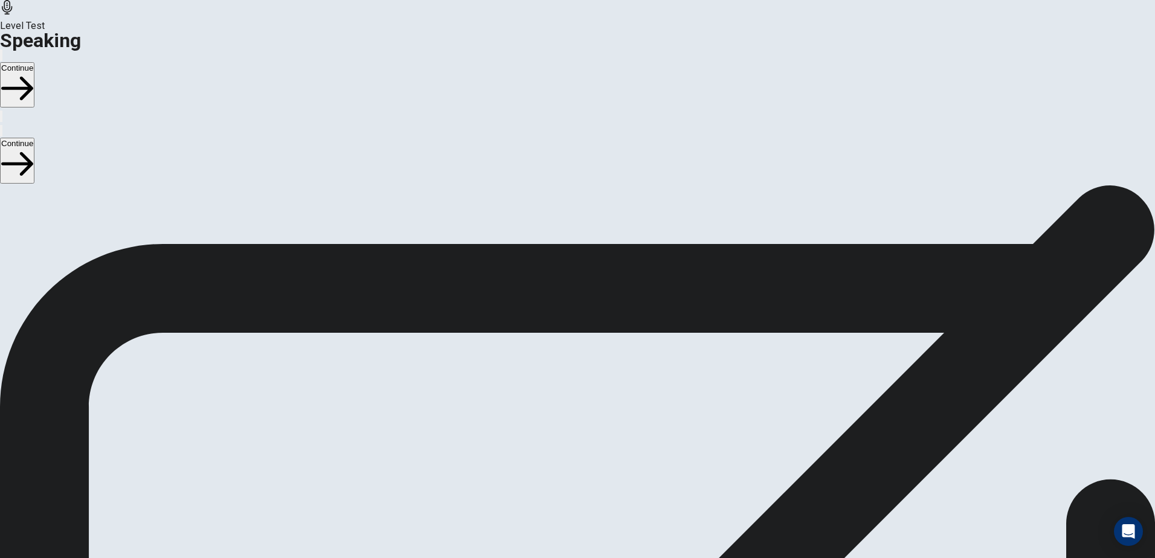
click at [600, 517] on span "Stop Recording" at bounding box center [578, 530] width 43 height 26
click at [596, 385] on div at bounding box center [578, 405] width 36 height 40
click at [561, 436] on icon "Record Again" at bounding box center [561, 436] width 0 height 0
click at [564, 427] on button "Play Audio" at bounding box center [563, 432] width 2 height 11
click at [586, 385] on icon at bounding box center [573, 403] width 26 height 36
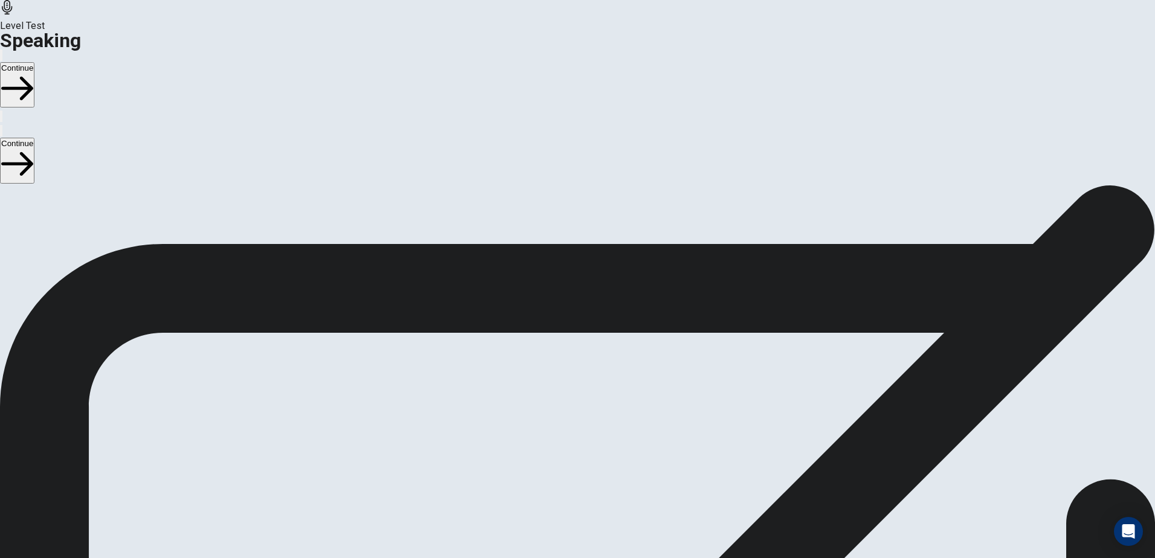
click at [562, 427] on button "Record Again" at bounding box center [561, 432] width 2 height 11
click at [600, 469] on icon at bounding box center [578, 490] width 43 height 43
click at [562, 427] on button "Record Again" at bounding box center [561, 432] width 2 height 11
click at [564, 427] on button "Play Audio" at bounding box center [563, 432] width 2 height 11
click at [34, 62] on button "Continue" at bounding box center [17, 84] width 34 height 45
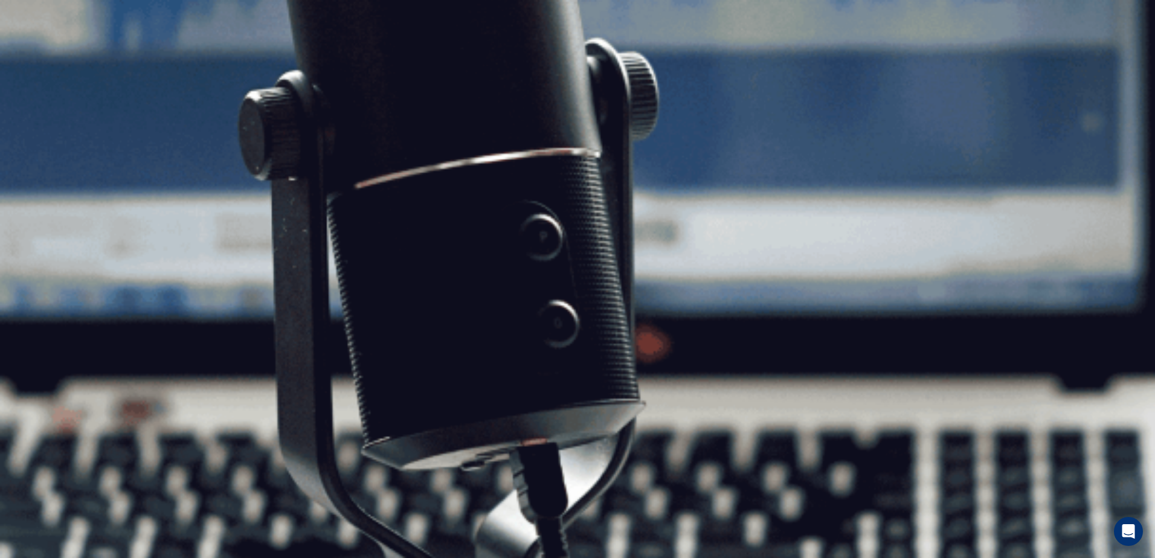
click at [33, 73] on icon "button" at bounding box center [17, 89] width 32 height 32
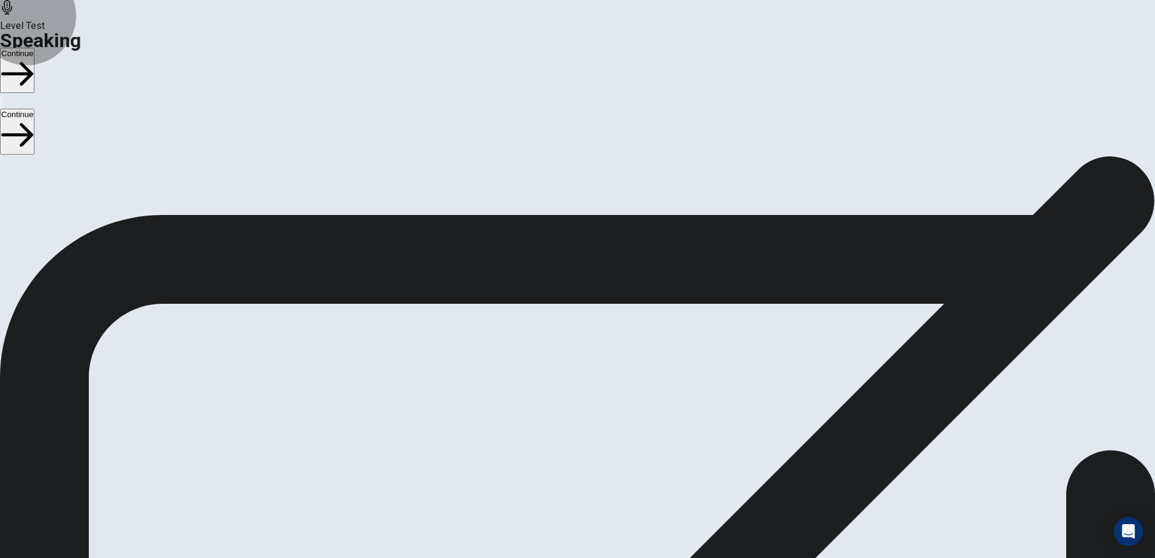
click at [34, 48] on button "Continue" at bounding box center [17, 70] width 34 height 45
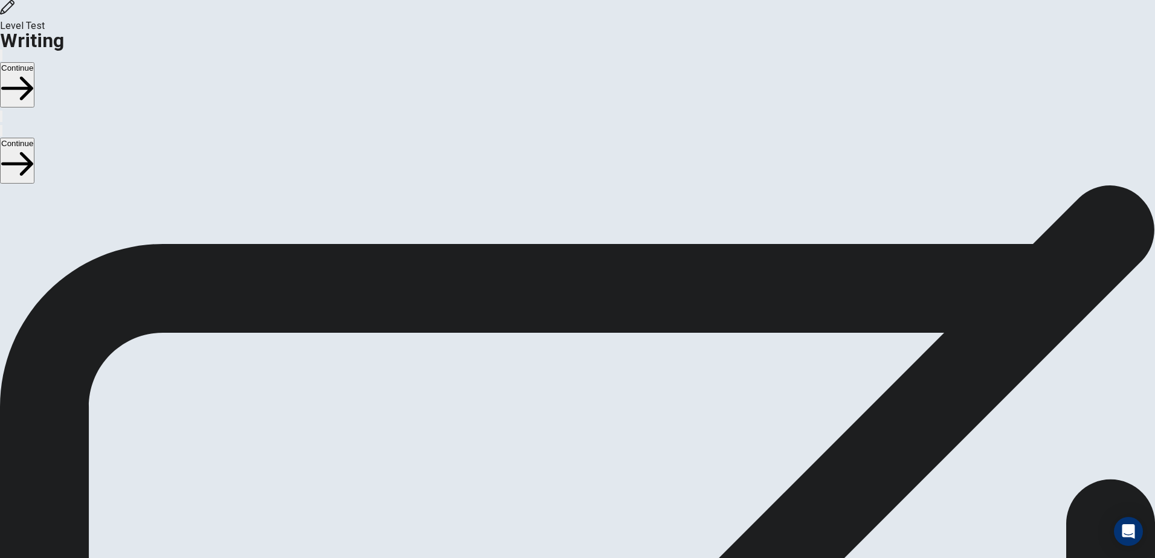
click at [34, 62] on button "Continue" at bounding box center [17, 84] width 34 height 45
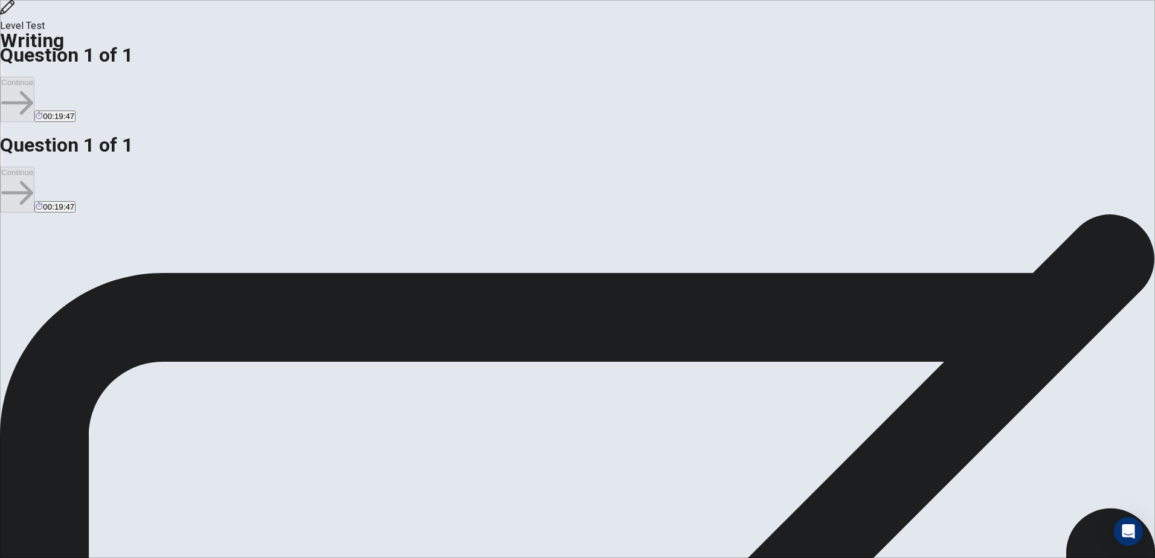
type textarea "*"
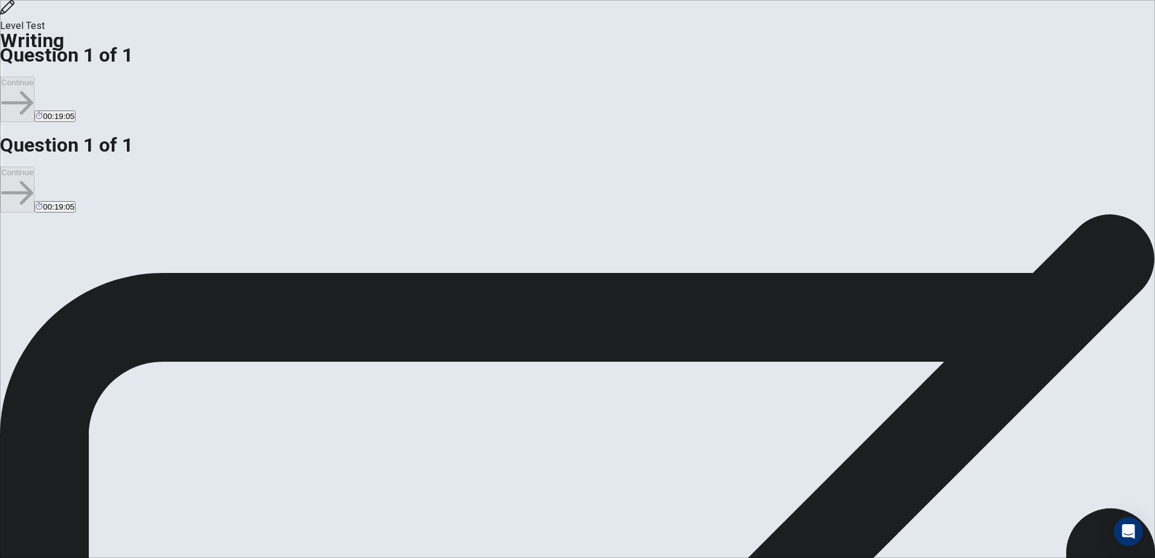
type textarea "*"
drag, startPoint x: 727, startPoint y: 260, endPoint x: 734, endPoint y: 265, distance: 7.9
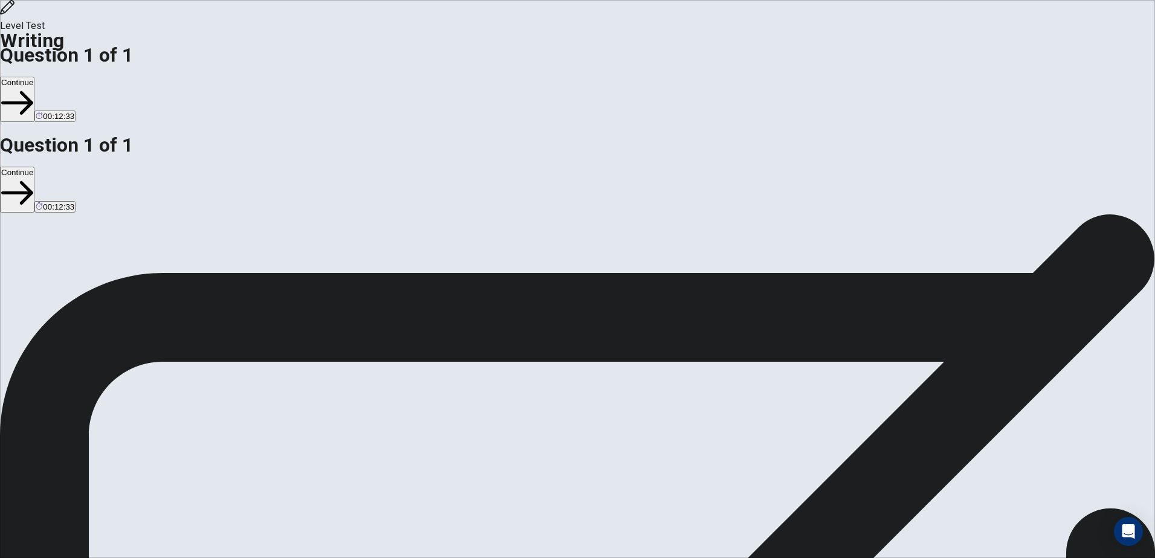
drag, startPoint x: 734, startPoint y: 331, endPoint x: 713, endPoint y: 328, distance: 21.3
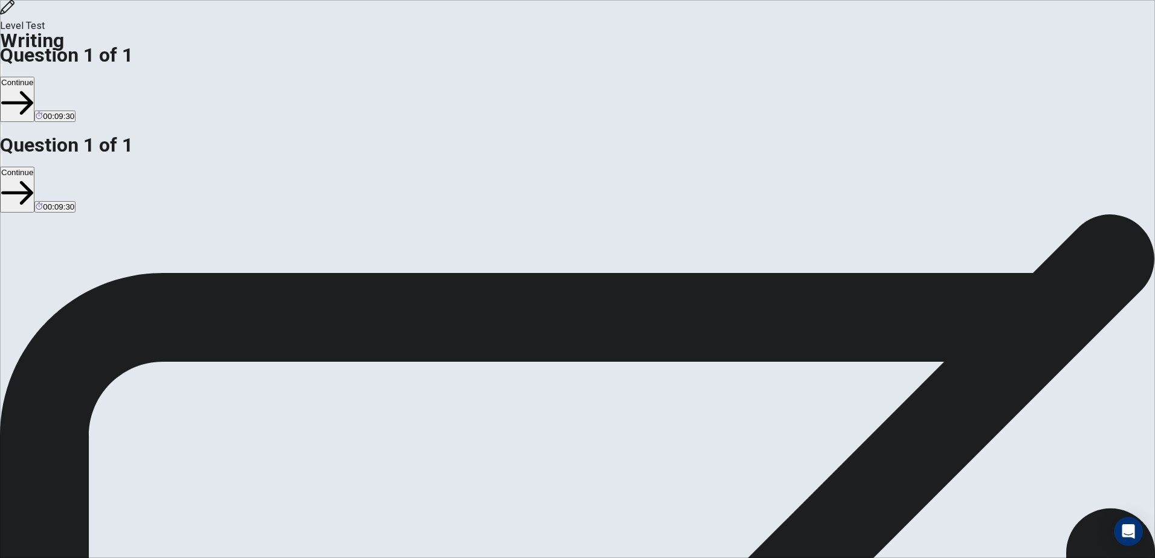
drag, startPoint x: 650, startPoint y: 346, endPoint x: 777, endPoint y: 344, distance: 126.3
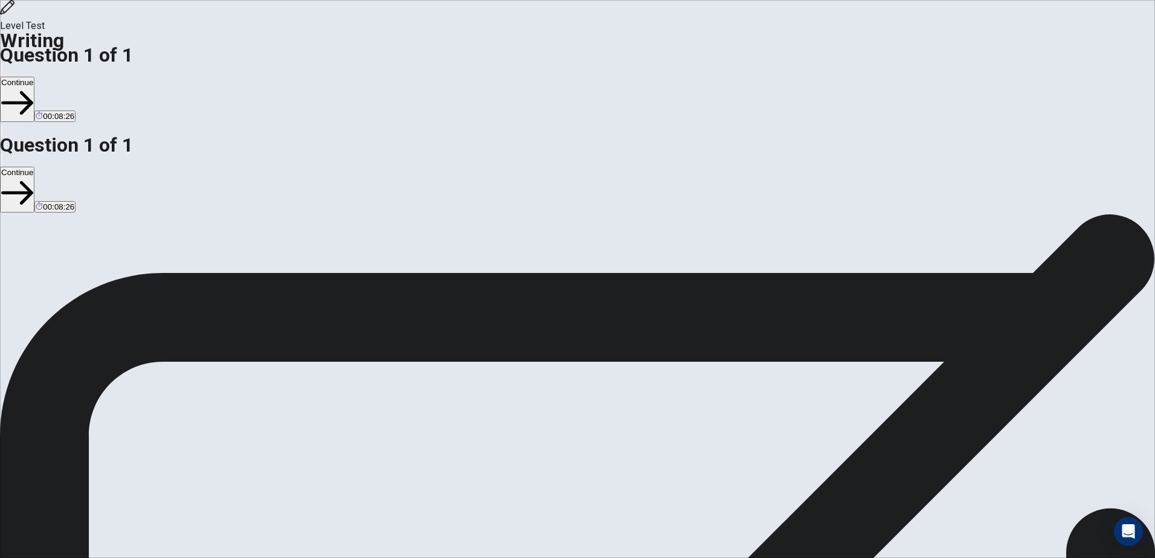
drag, startPoint x: 823, startPoint y: 199, endPoint x: 574, endPoint y: 115, distance: 263.3
click at [574, 214] on div "Directions Write an essay about your opinion on a topic. A good essay is usuall…" at bounding box center [577, 495] width 1155 height 563
drag, startPoint x: 818, startPoint y: 198, endPoint x: 603, endPoint y: 163, distance: 217.4
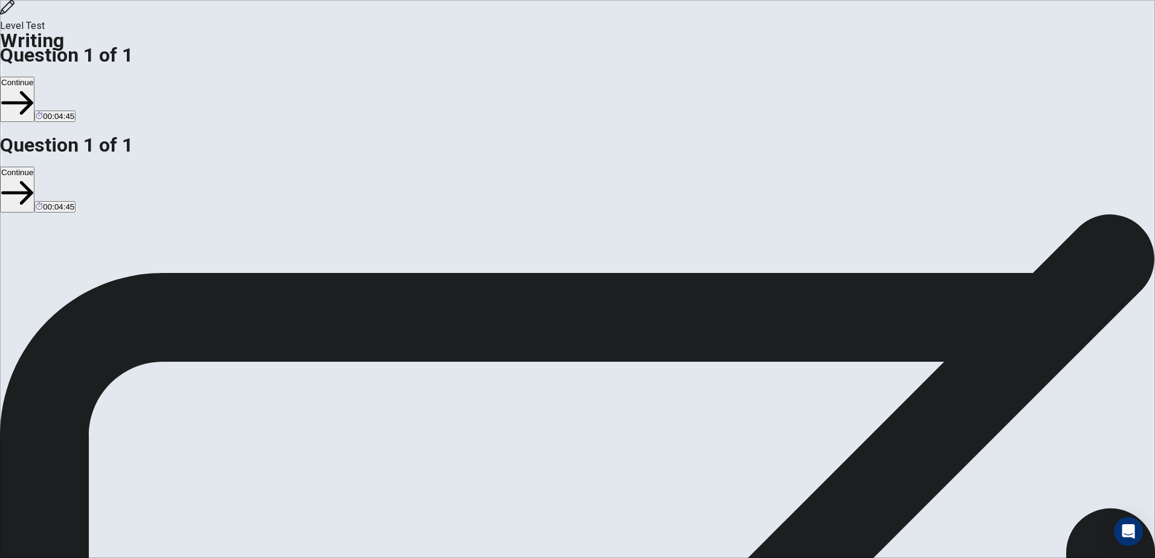
drag, startPoint x: 826, startPoint y: 126, endPoint x: 592, endPoint y: 126, distance: 234.5
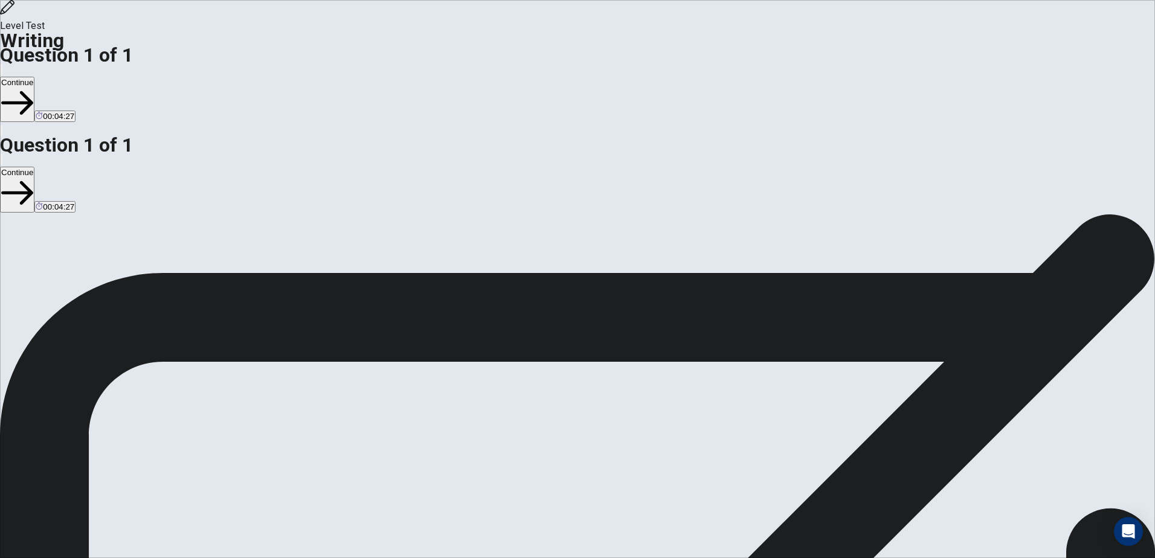
drag, startPoint x: 766, startPoint y: 136, endPoint x: 561, endPoint y: 110, distance: 206.5
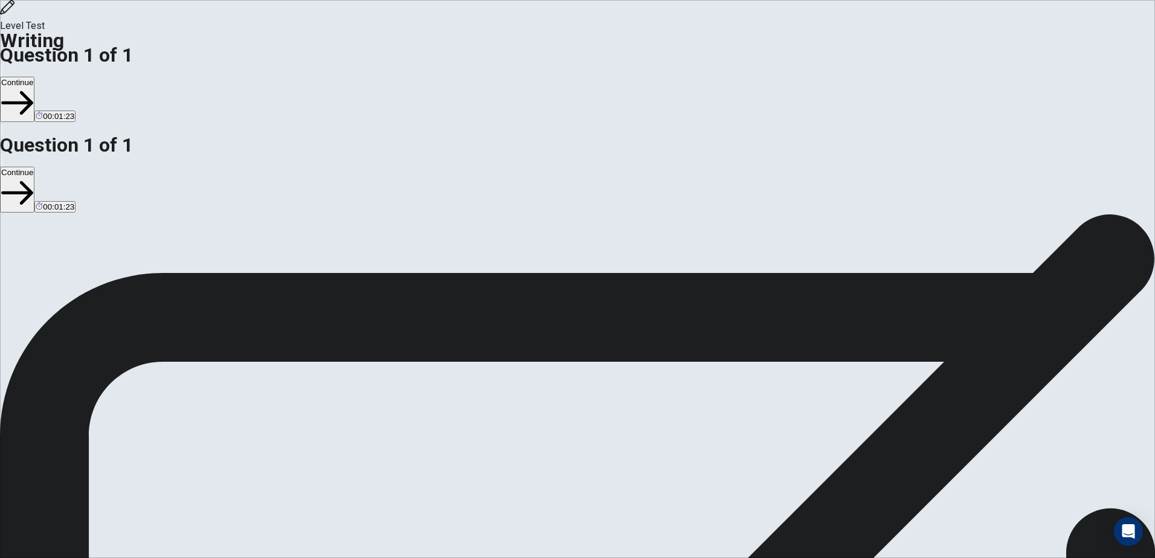
click at [561, 214] on div "Directions Write an essay about your opinion on a topic. A good essay is usuall…" at bounding box center [577, 495] width 1155 height 563
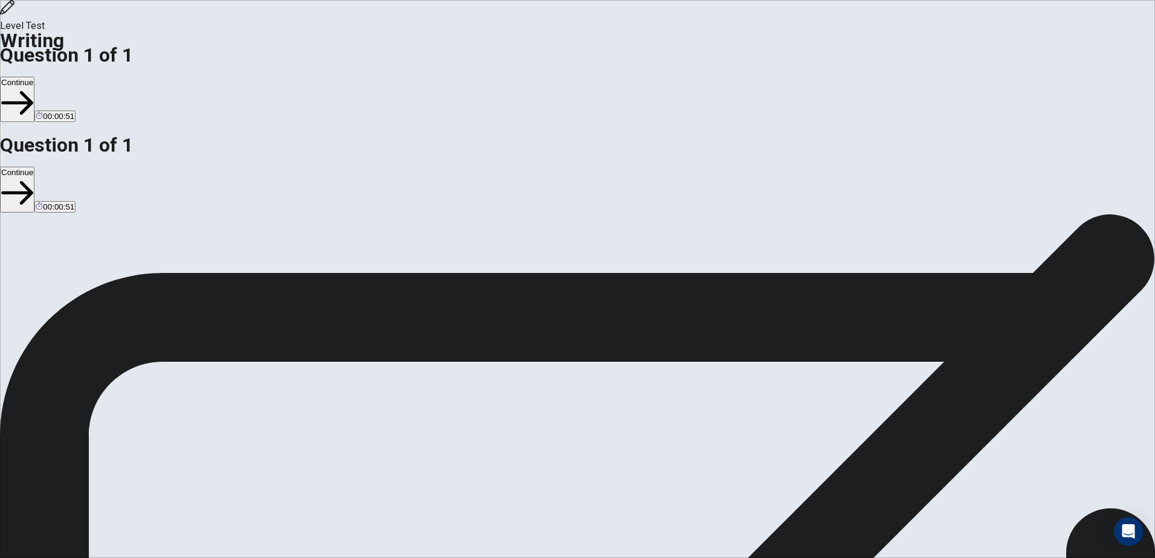
drag, startPoint x: 770, startPoint y: 133, endPoint x: 540, endPoint y: 124, distance: 230.4
click at [540, 214] on div "Directions Write an essay about your opinion on a topic. A good essay is usuall…" at bounding box center [577, 495] width 1155 height 563
drag, startPoint x: 824, startPoint y: 192, endPoint x: 861, endPoint y: 230, distance: 52.6
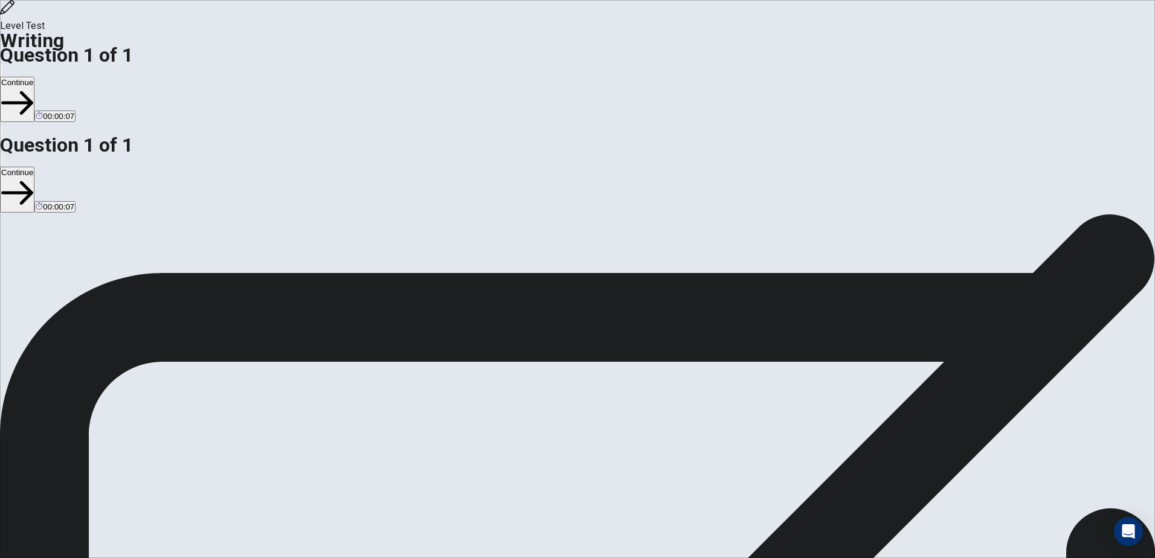
type textarea "**********"
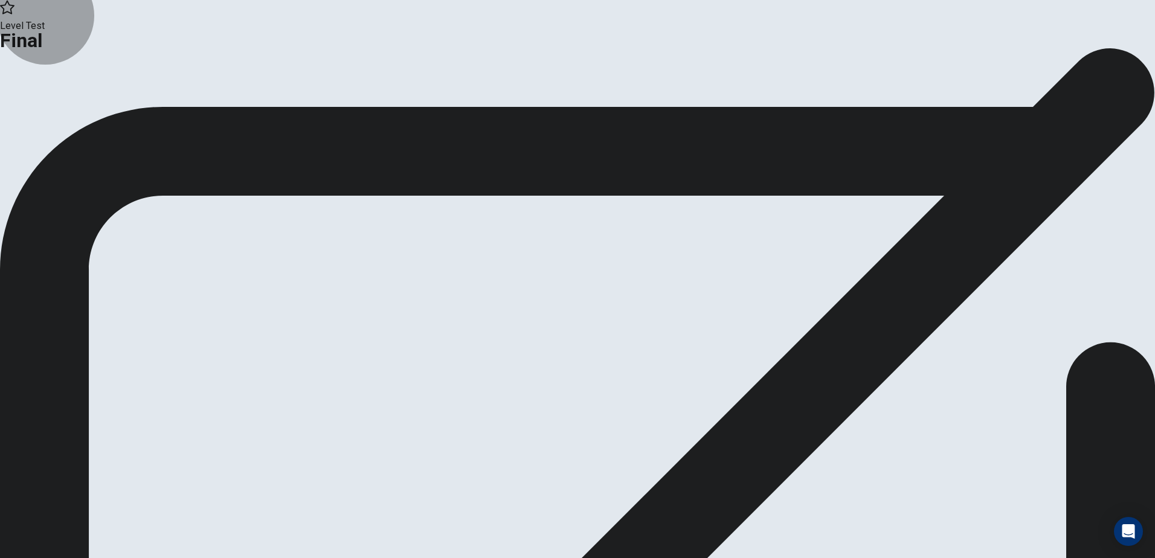
click at [49, 108] on button "Continue" at bounding box center [24, 99] width 49 height 16
